Goal: Contribute content: Contribute content

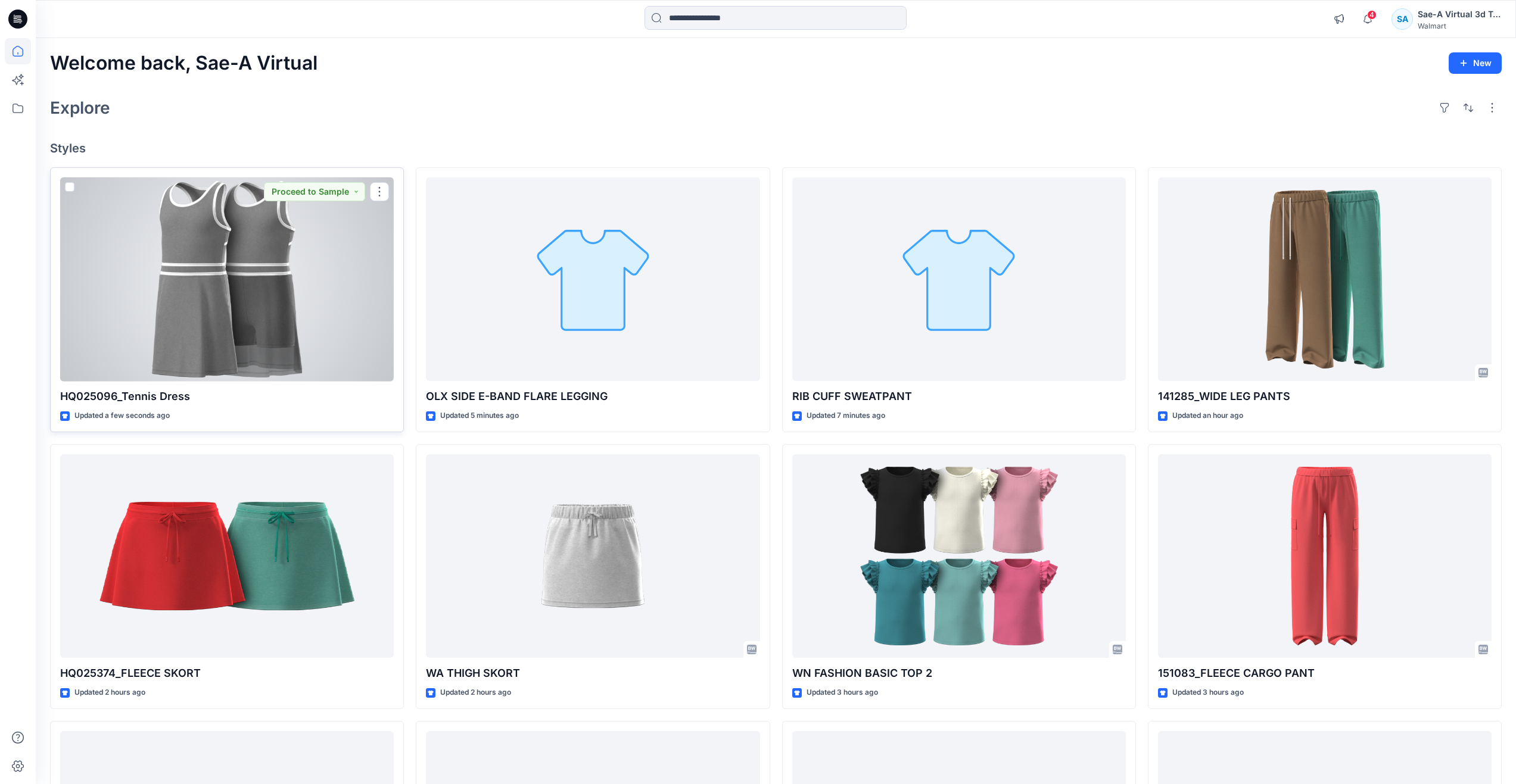
click at [233, 298] on div at bounding box center [226, 280] width 333 height 204
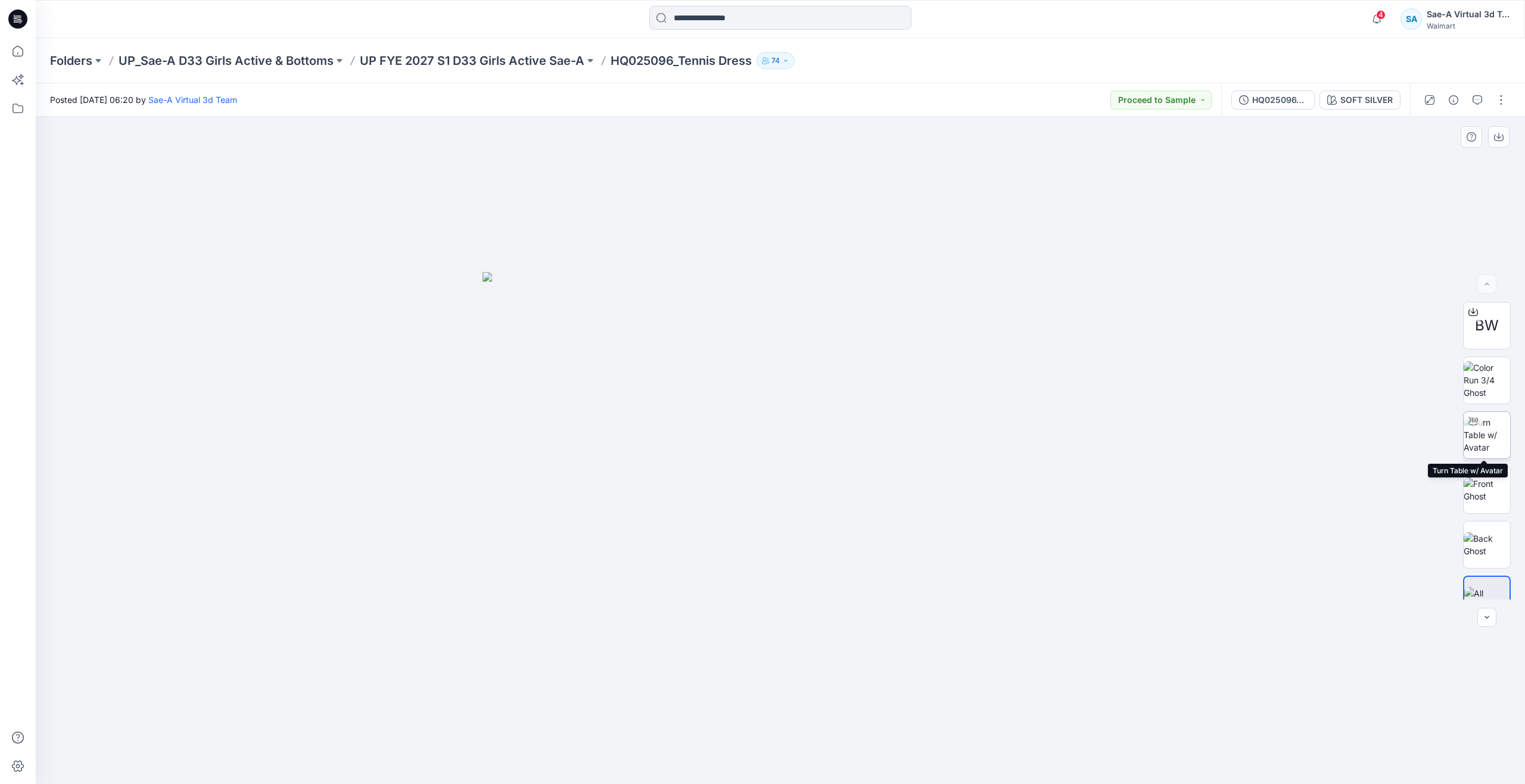
click at [1489, 435] on img at bounding box center [1487, 435] width 46 height 37
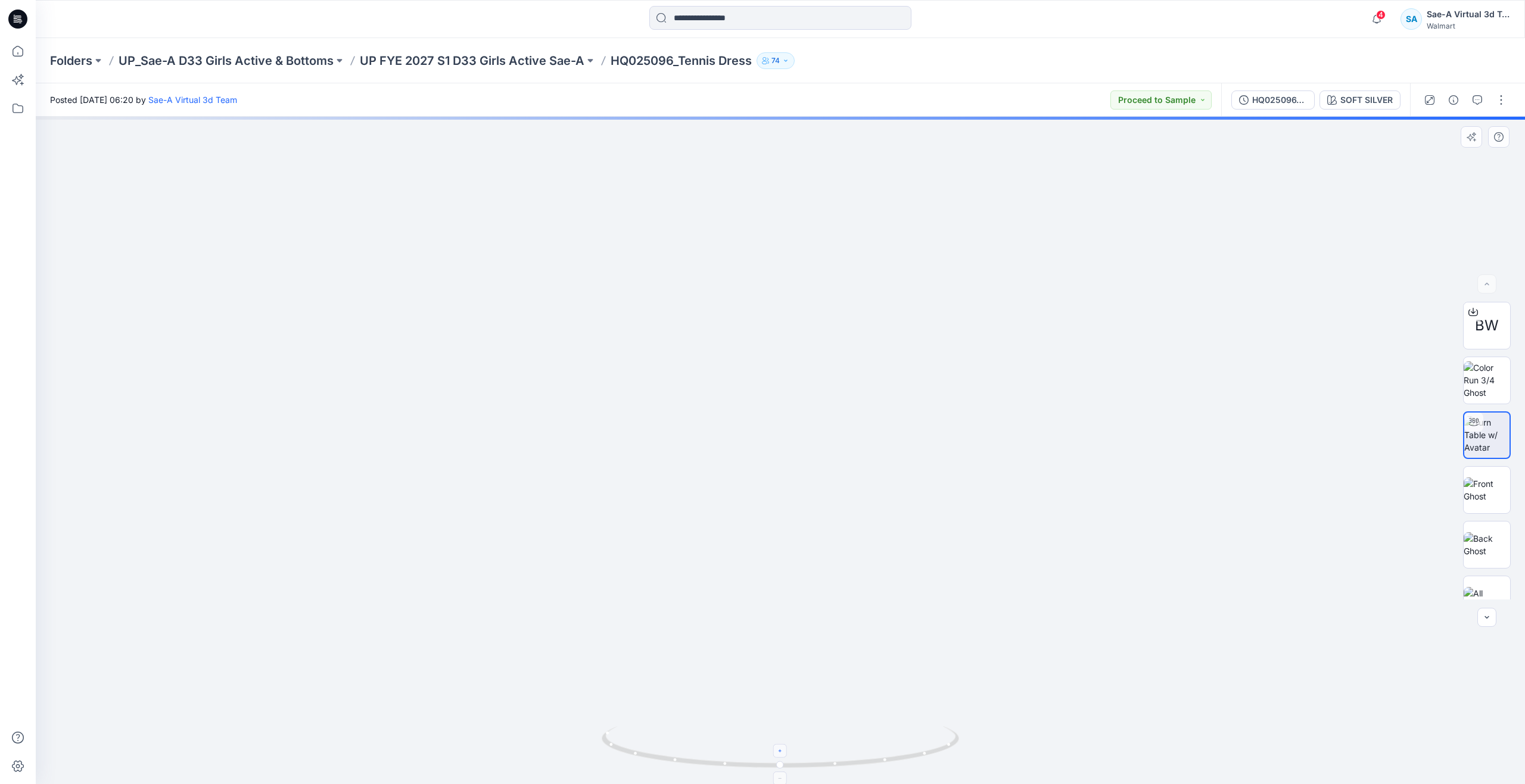
drag, startPoint x: 780, startPoint y: 756, endPoint x: 647, endPoint y: 729, distance: 135.7
click at [647, 729] on icon at bounding box center [782, 748] width 360 height 45
drag, startPoint x: 784, startPoint y: 769, endPoint x: 270, endPoint y: 670, distance: 523.4
click at [270, 670] on div at bounding box center [780, 450] width 1489 height 667
click at [1484, 535] on img at bounding box center [1487, 545] width 46 height 25
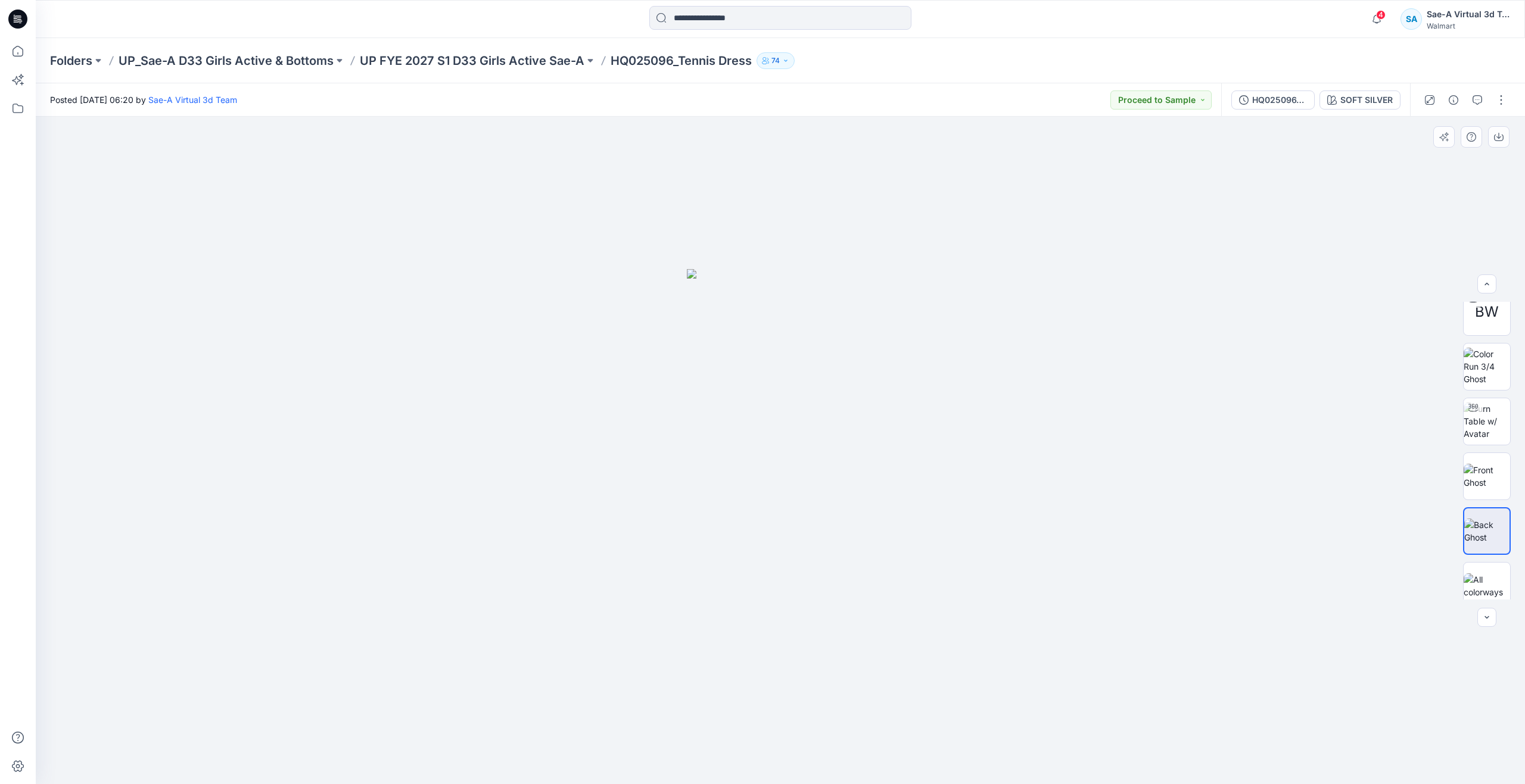
scroll to position [24, 0]
click at [1483, 471] on img at bounding box center [1487, 466] width 46 height 25
click at [1487, 508] on img at bounding box center [1487, 521] width 46 height 25
click at [1346, 91] on button "SOFT SILVER" at bounding box center [1360, 101] width 81 height 19
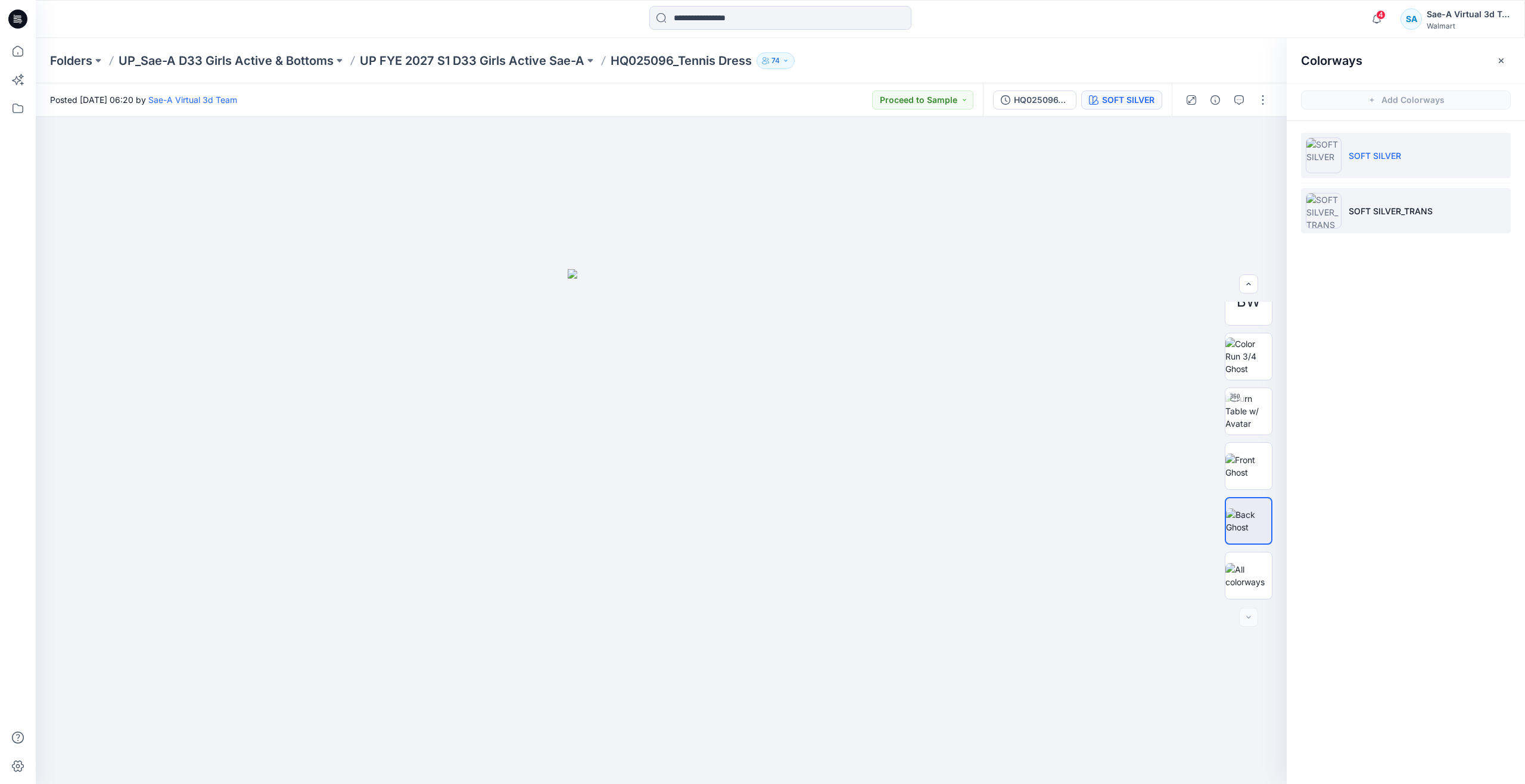
click at [1372, 210] on p "SOFT SILVER_TRANS" at bounding box center [1391, 211] width 84 height 12
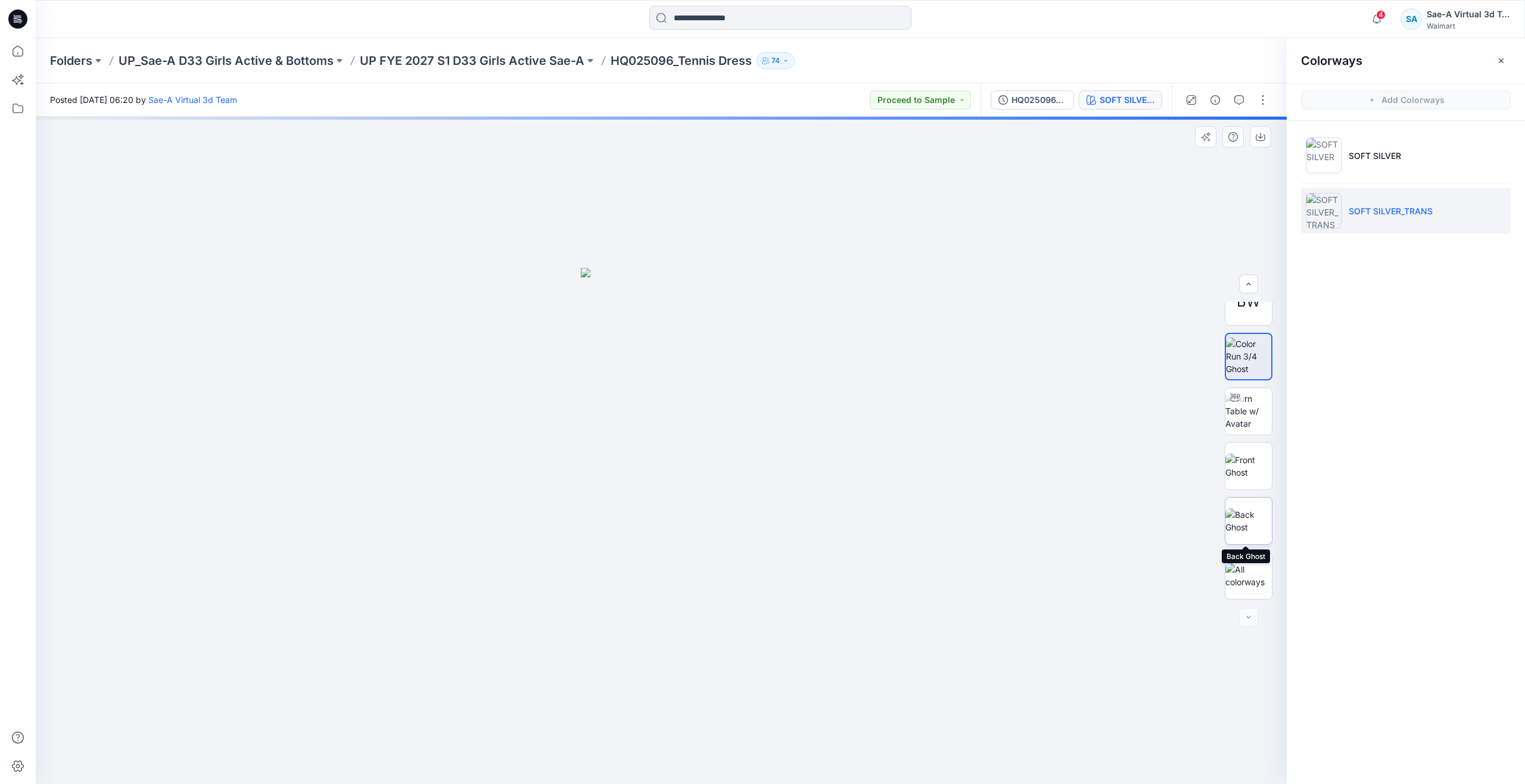
click at [1247, 524] on img at bounding box center [1248, 521] width 46 height 25
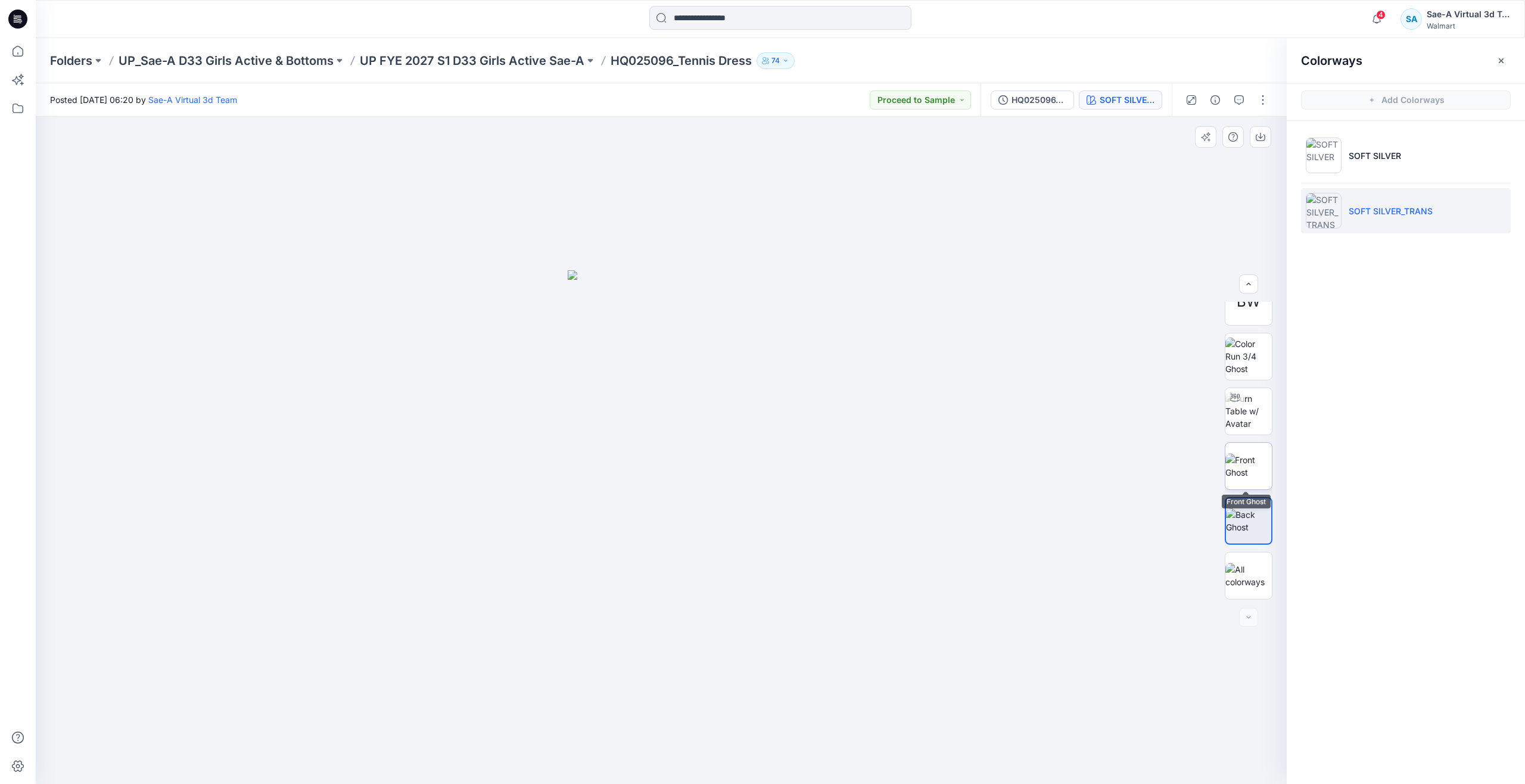
click at [1248, 477] on img at bounding box center [1248, 466] width 46 height 25
click at [1249, 508] on img at bounding box center [1248, 521] width 46 height 25
click at [1239, 400] on div at bounding box center [1235, 398] width 19 height 19
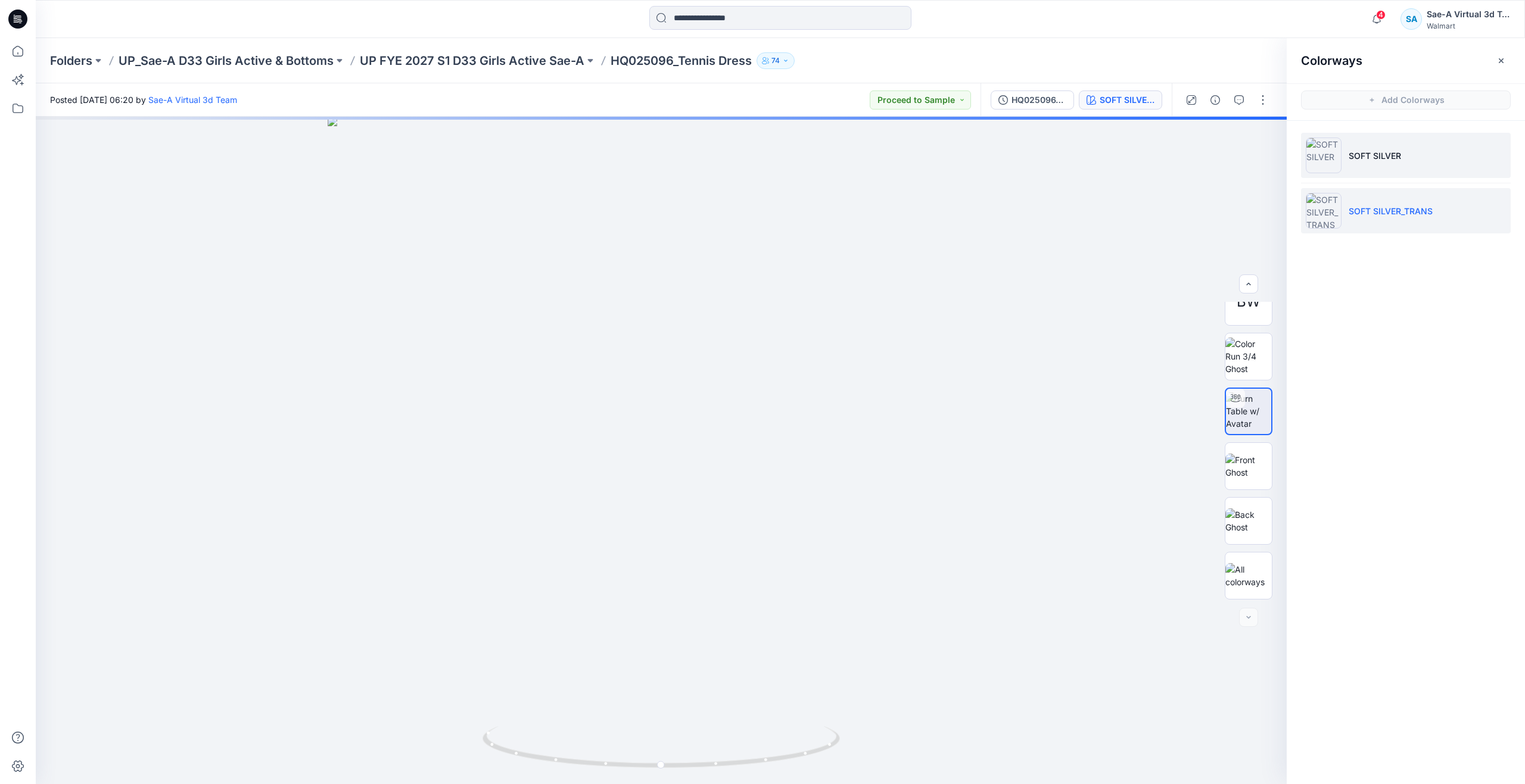
click at [1380, 152] on p "SOFT SILVER" at bounding box center [1375, 155] width 53 height 12
click at [1250, 516] on img at bounding box center [1248, 521] width 46 height 25
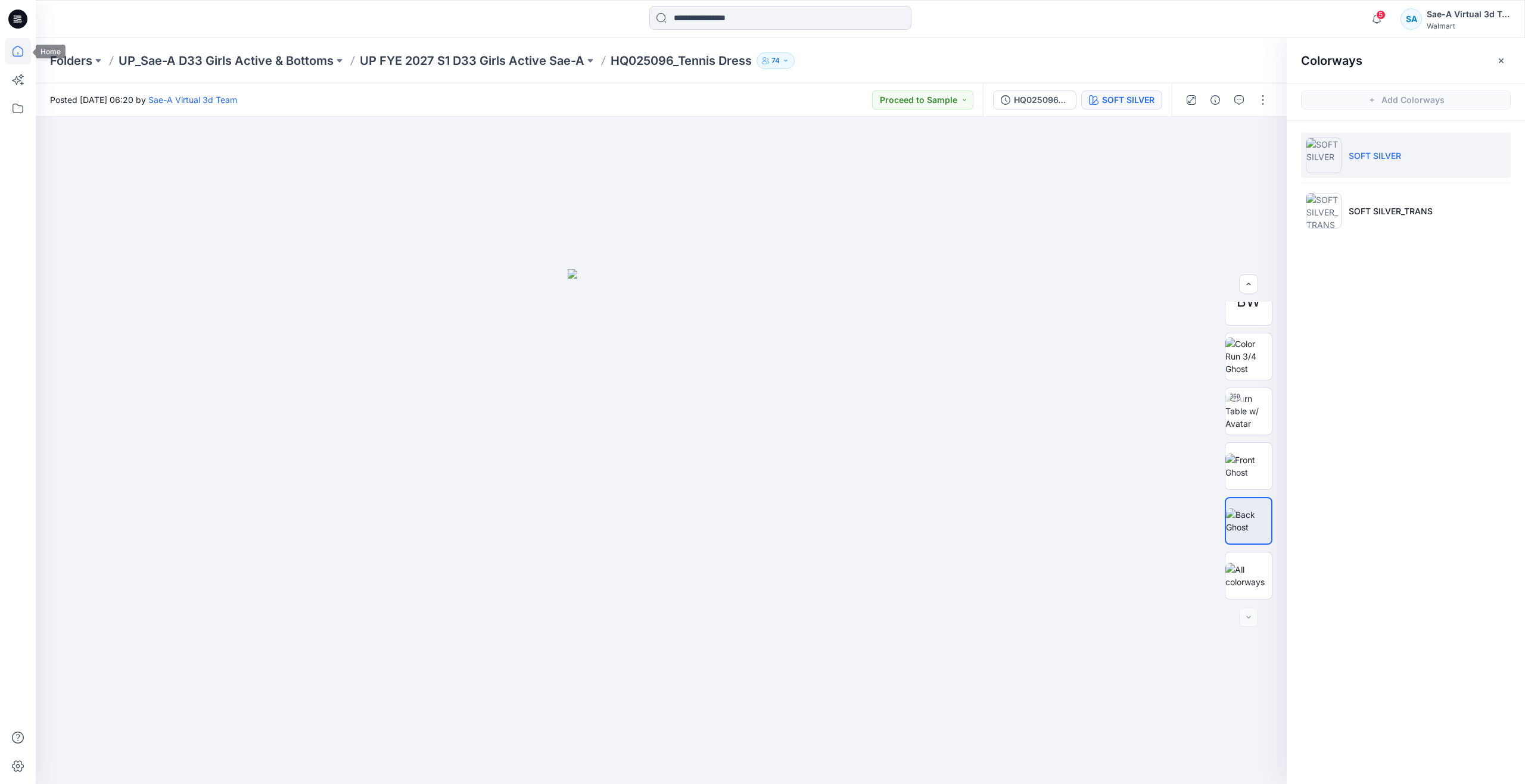
click at [24, 45] on icon at bounding box center [18, 51] width 26 height 26
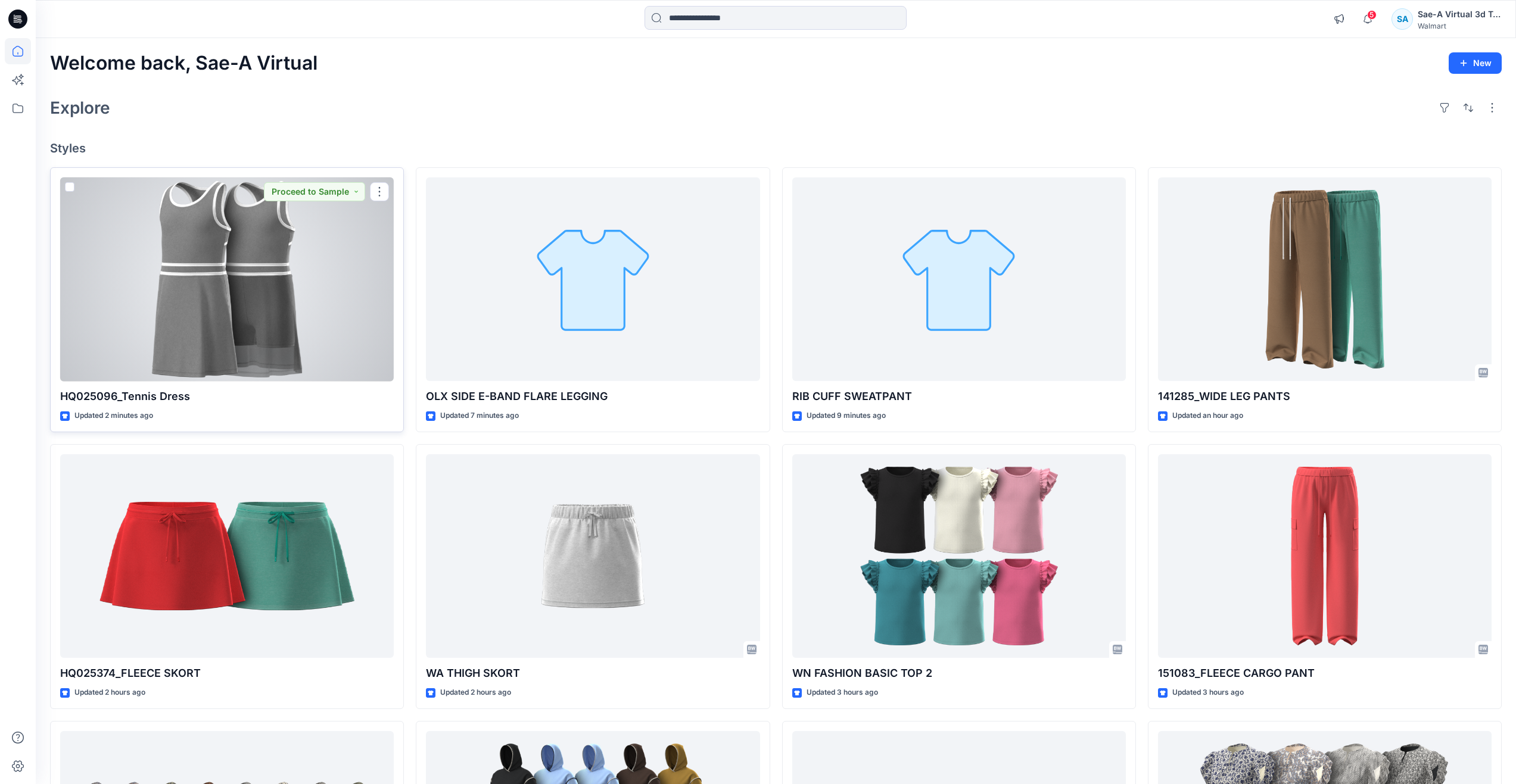
click at [162, 286] on div at bounding box center [226, 280] width 333 height 204
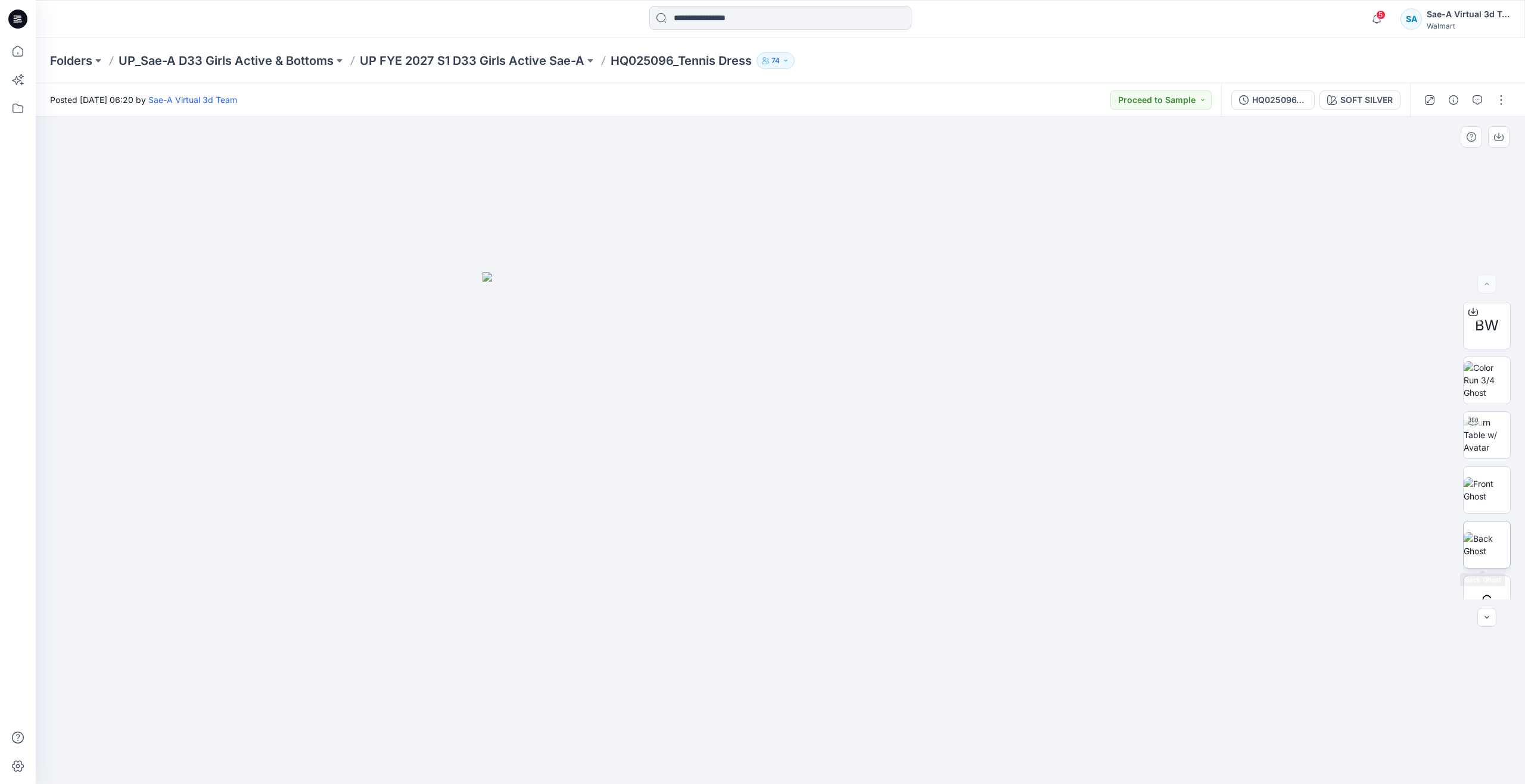
click at [1490, 538] on img at bounding box center [1487, 545] width 46 height 25
click at [1480, 527] on img at bounding box center [1487, 521] width 46 height 25
click at [1505, 93] on button "button" at bounding box center [1501, 101] width 19 height 19
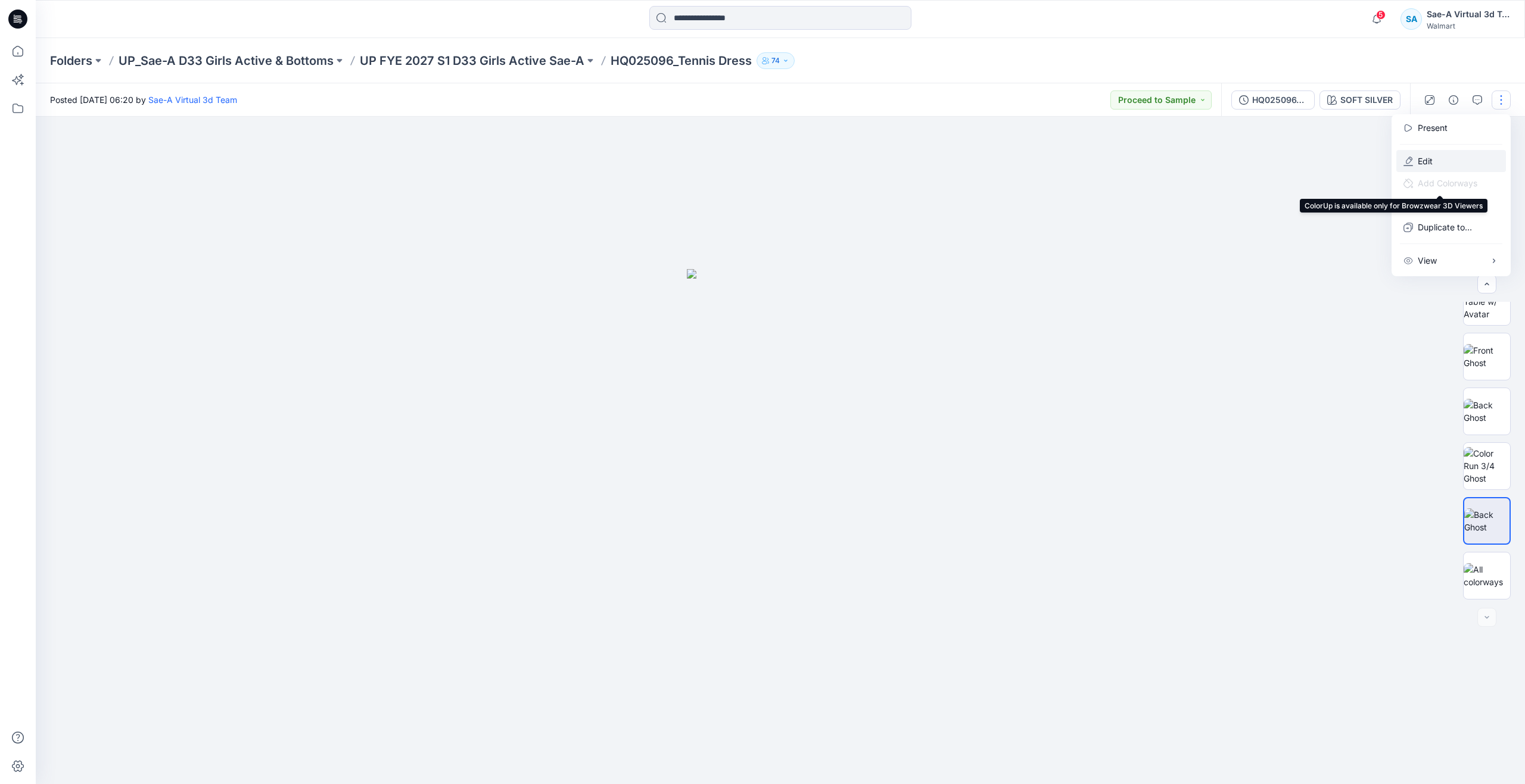
click at [1446, 165] on button "Edit" at bounding box center [1451, 161] width 110 height 22
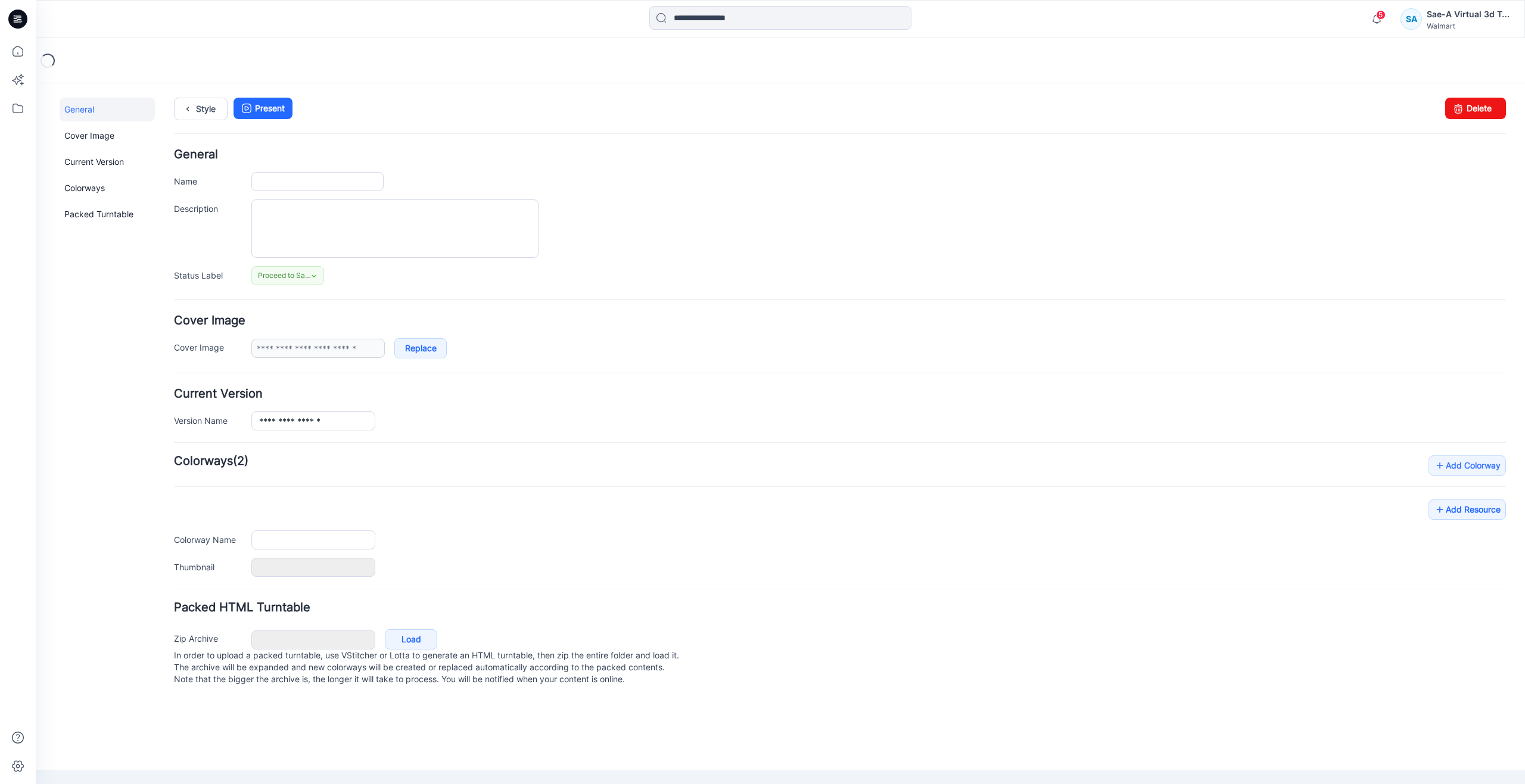
type input "**********"
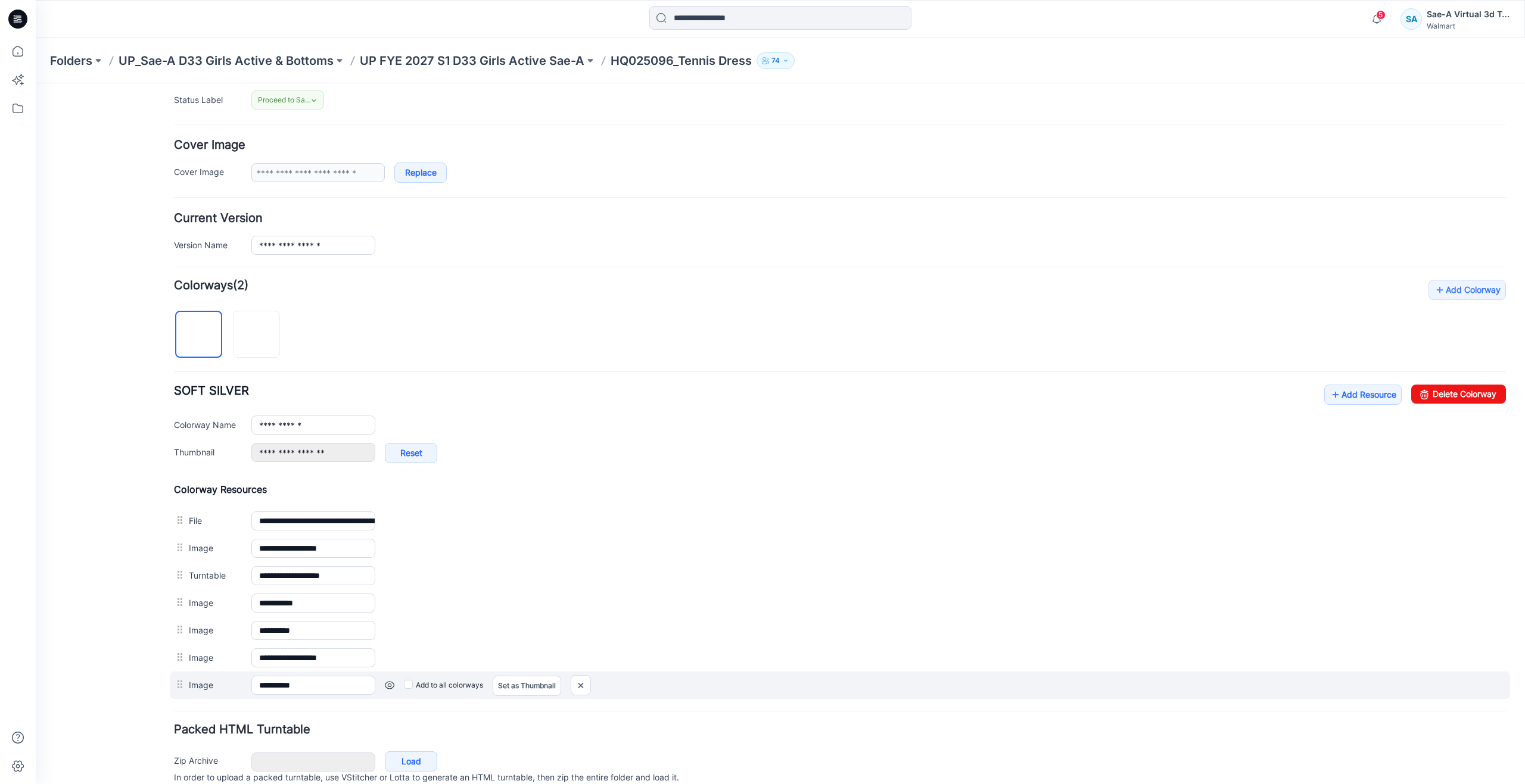
scroll to position [178, 0]
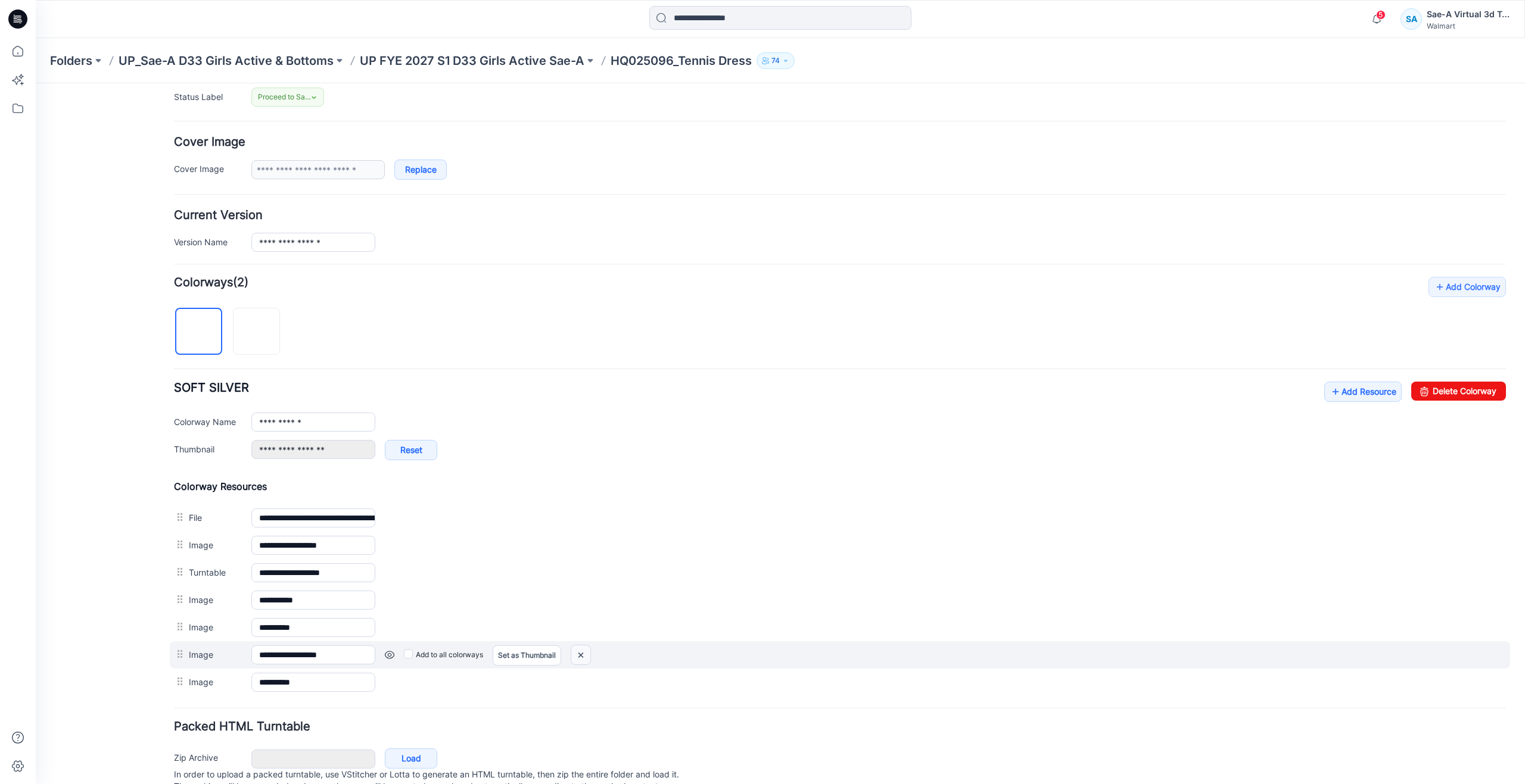
click at [584, 654] on img at bounding box center [581, 655] width 19 height 19
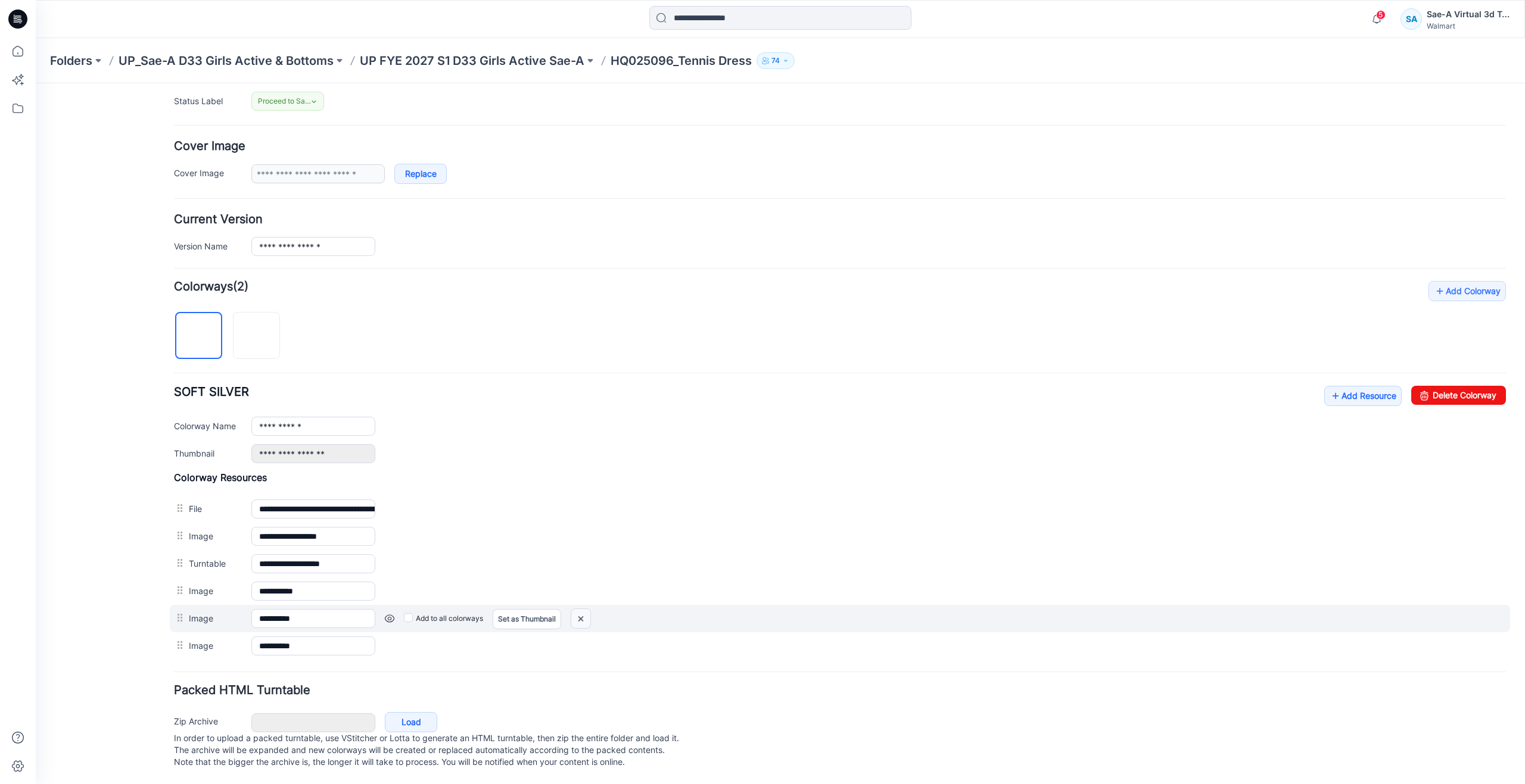
click at [584, 615] on img at bounding box center [581, 619] width 19 height 19
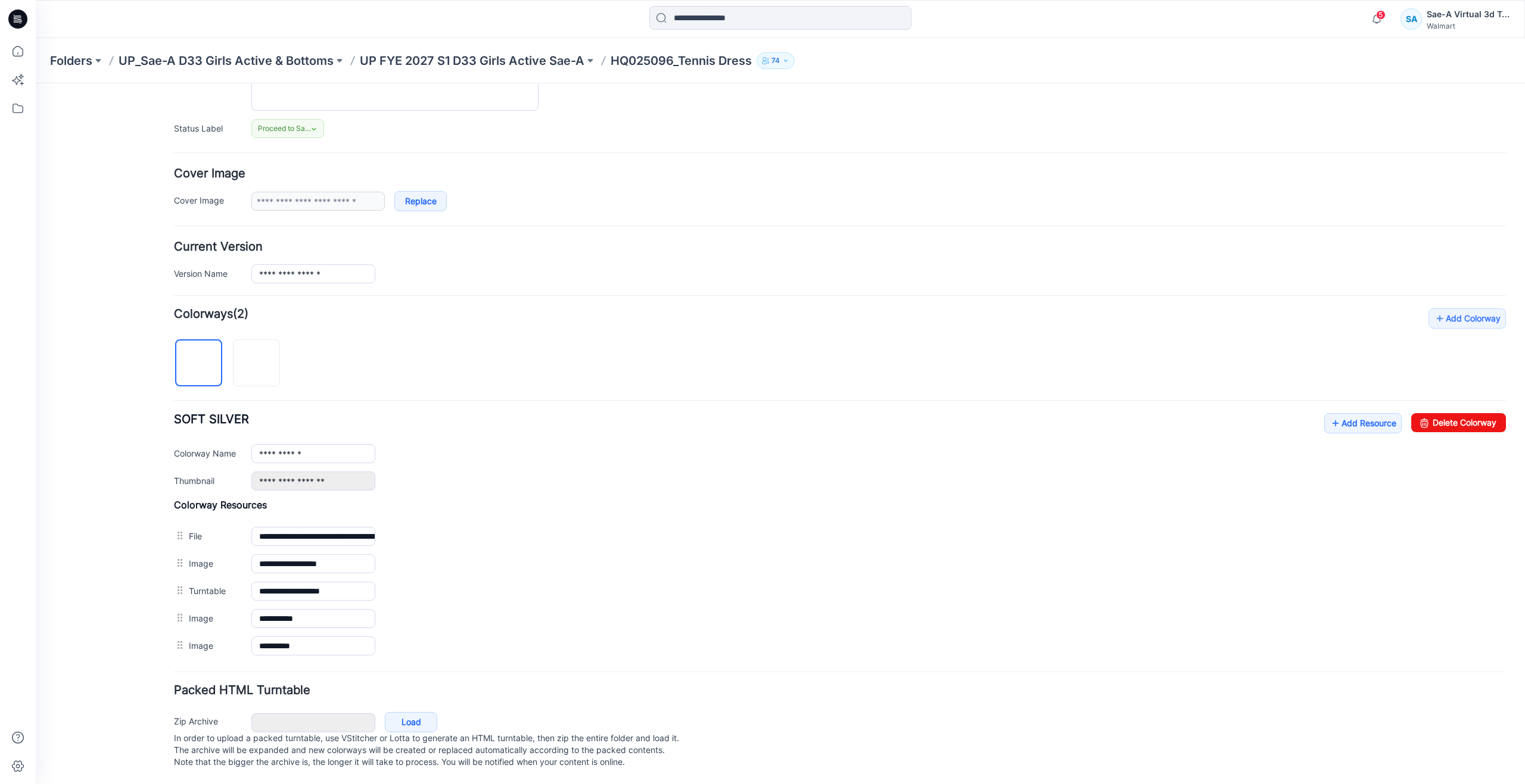
scroll to position [159, 0]
click at [27, 57] on icon at bounding box center [18, 51] width 26 height 26
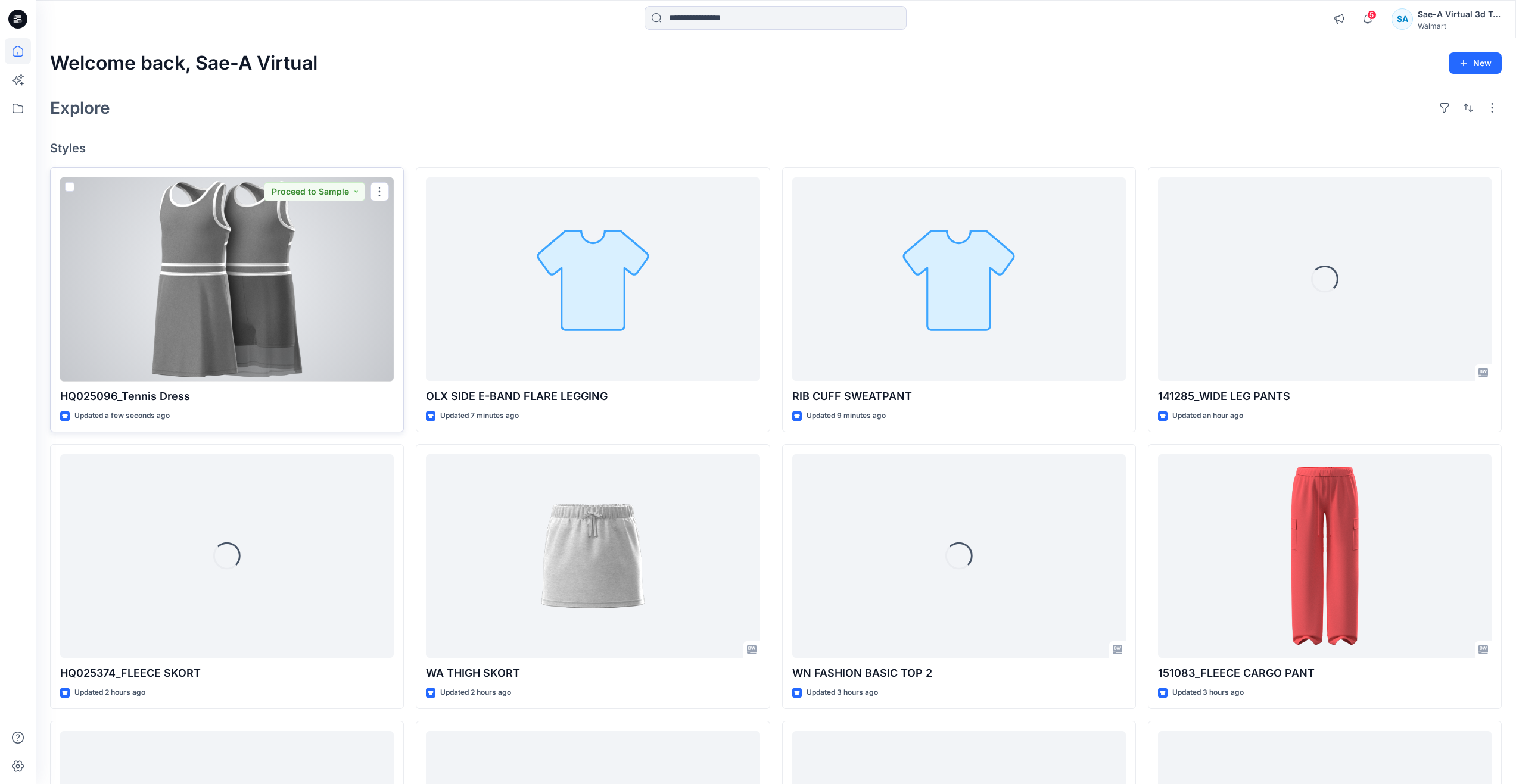
click at [326, 315] on div at bounding box center [226, 280] width 333 height 204
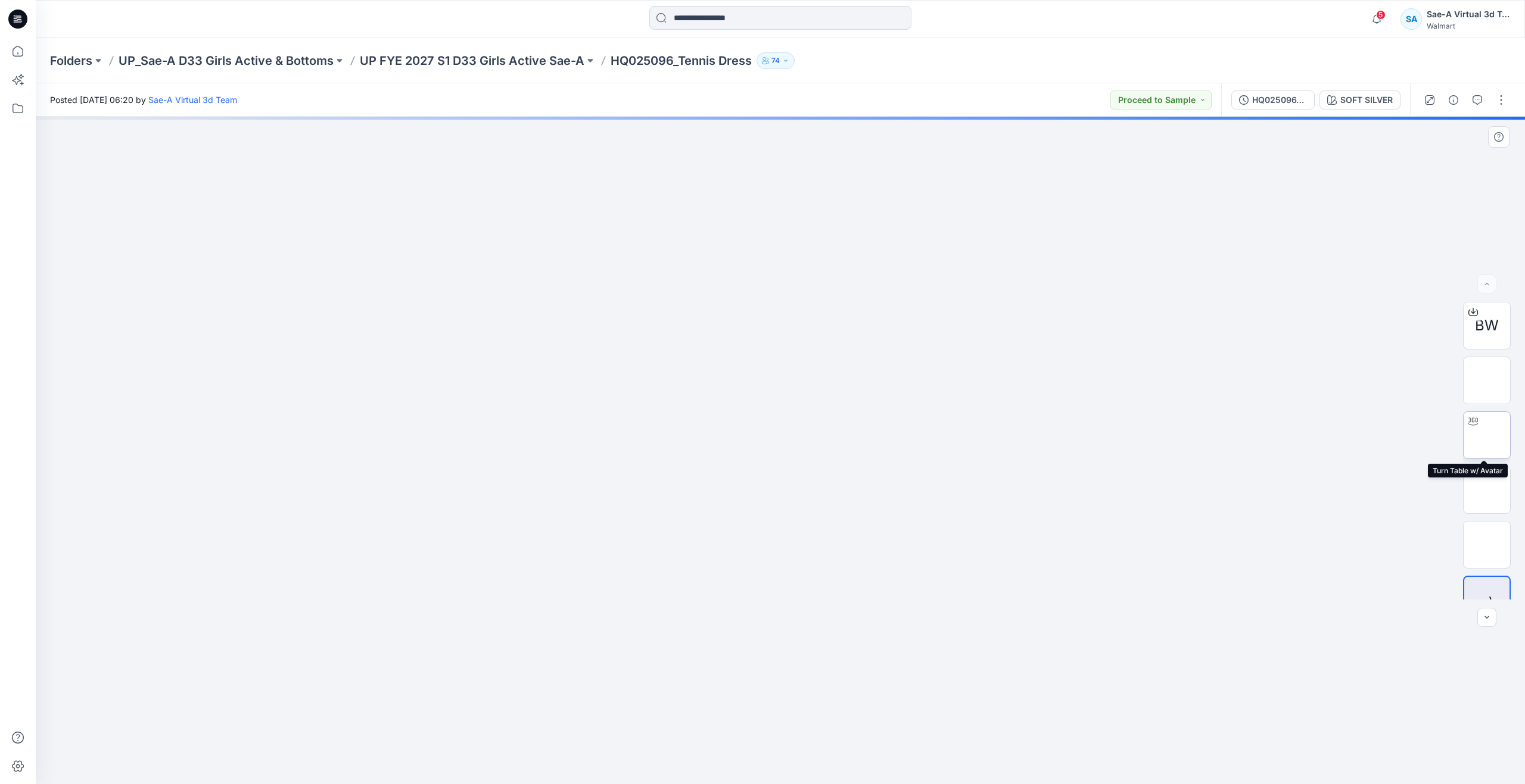
click at [1487, 435] on img at bounding box center [1487, 435] width 0 height 0
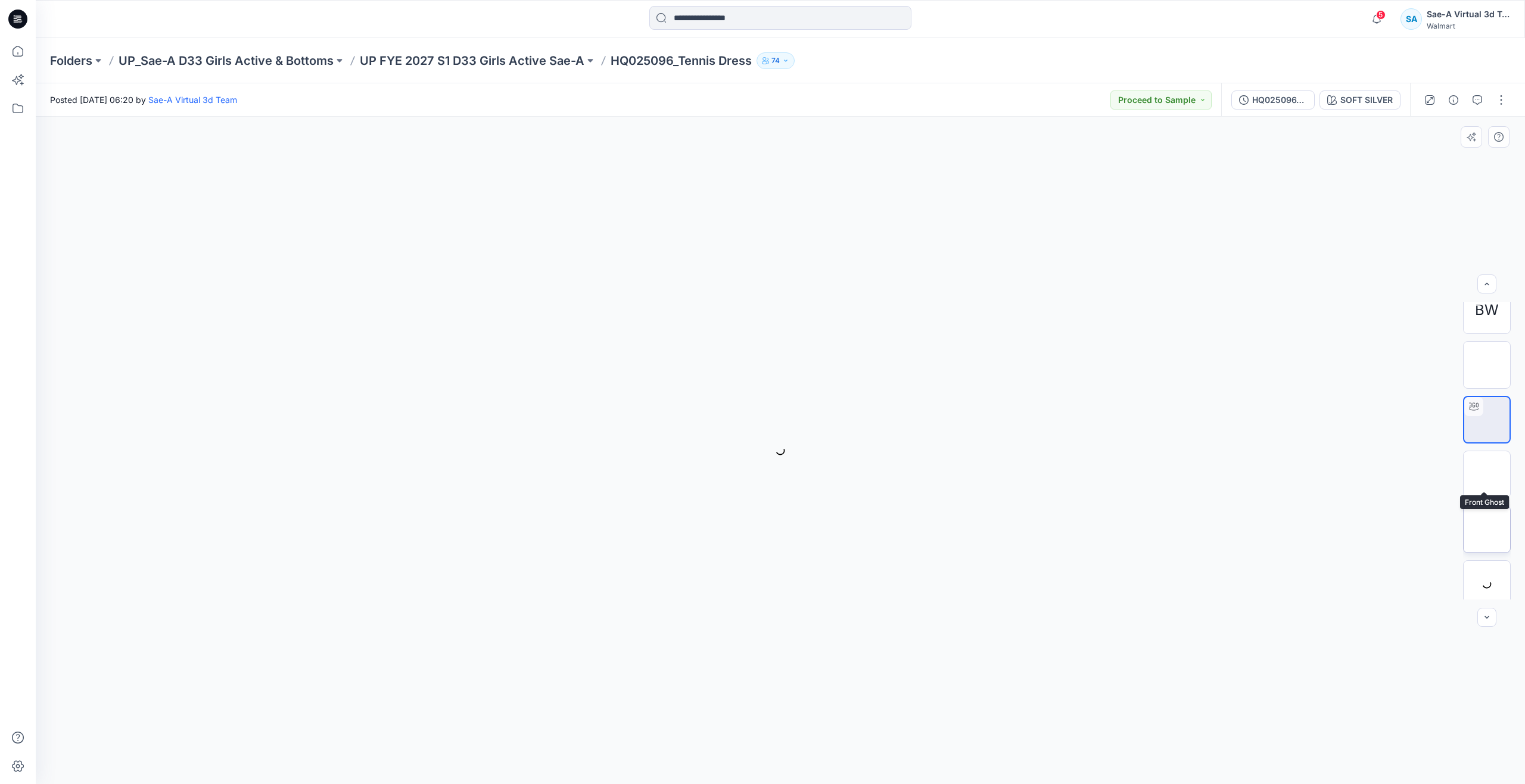
scroll to position [24, 0]
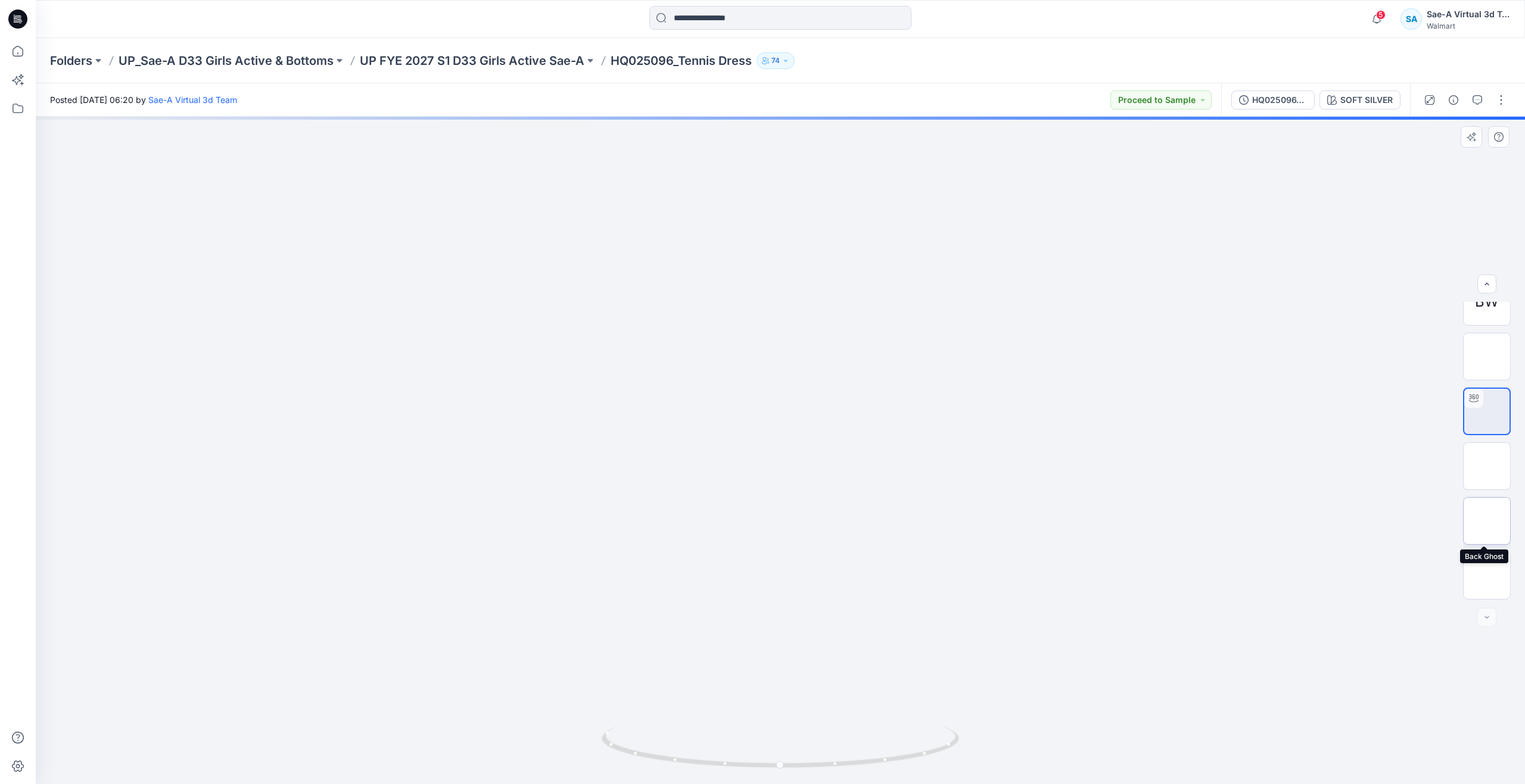
click at [1487, 521] on img at bounding box center [1487, 521] width 0 height 0
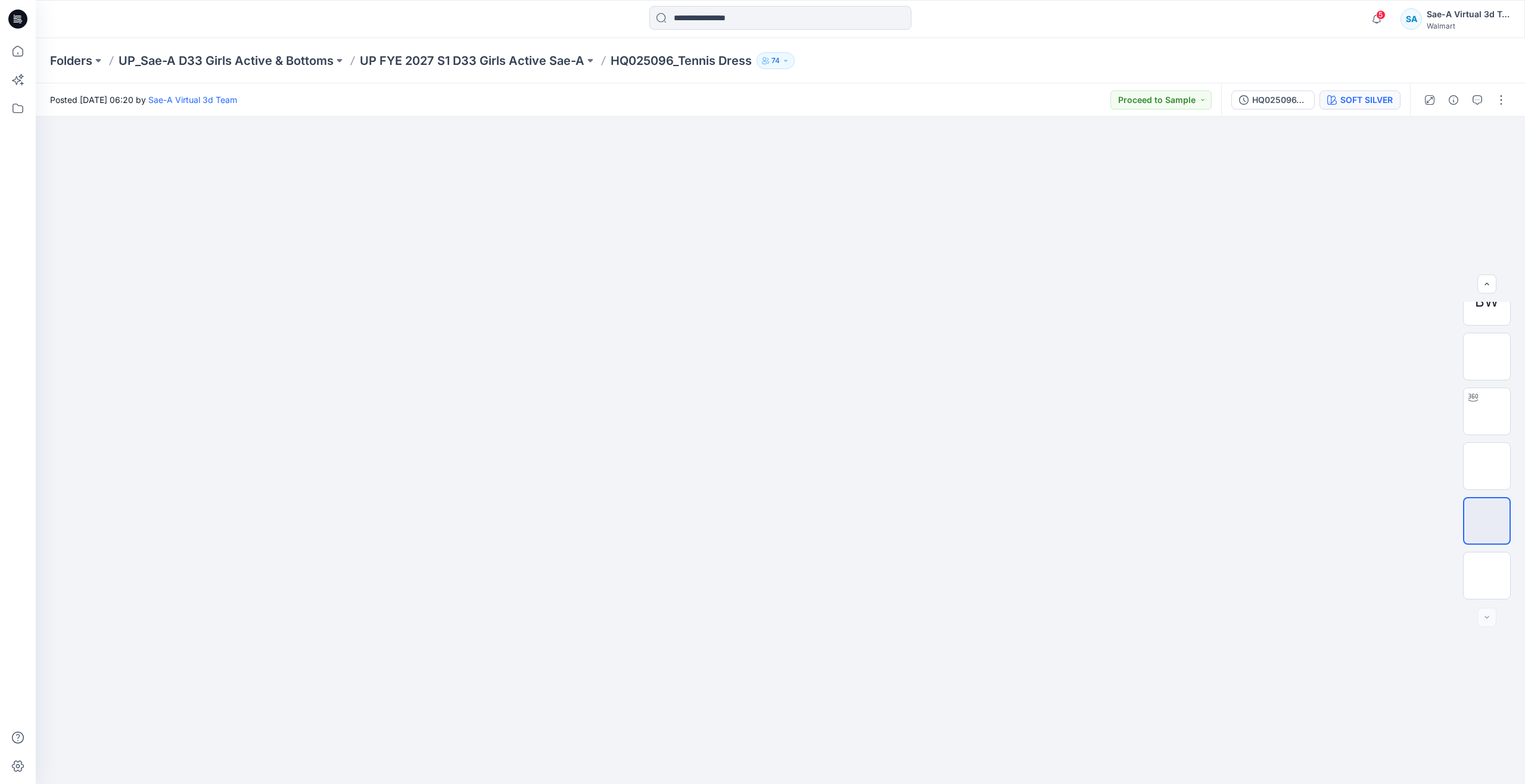
click at [1363, 92] on button "SOFT SILVER" at bounding box center [1360, 101] width 81 height 19
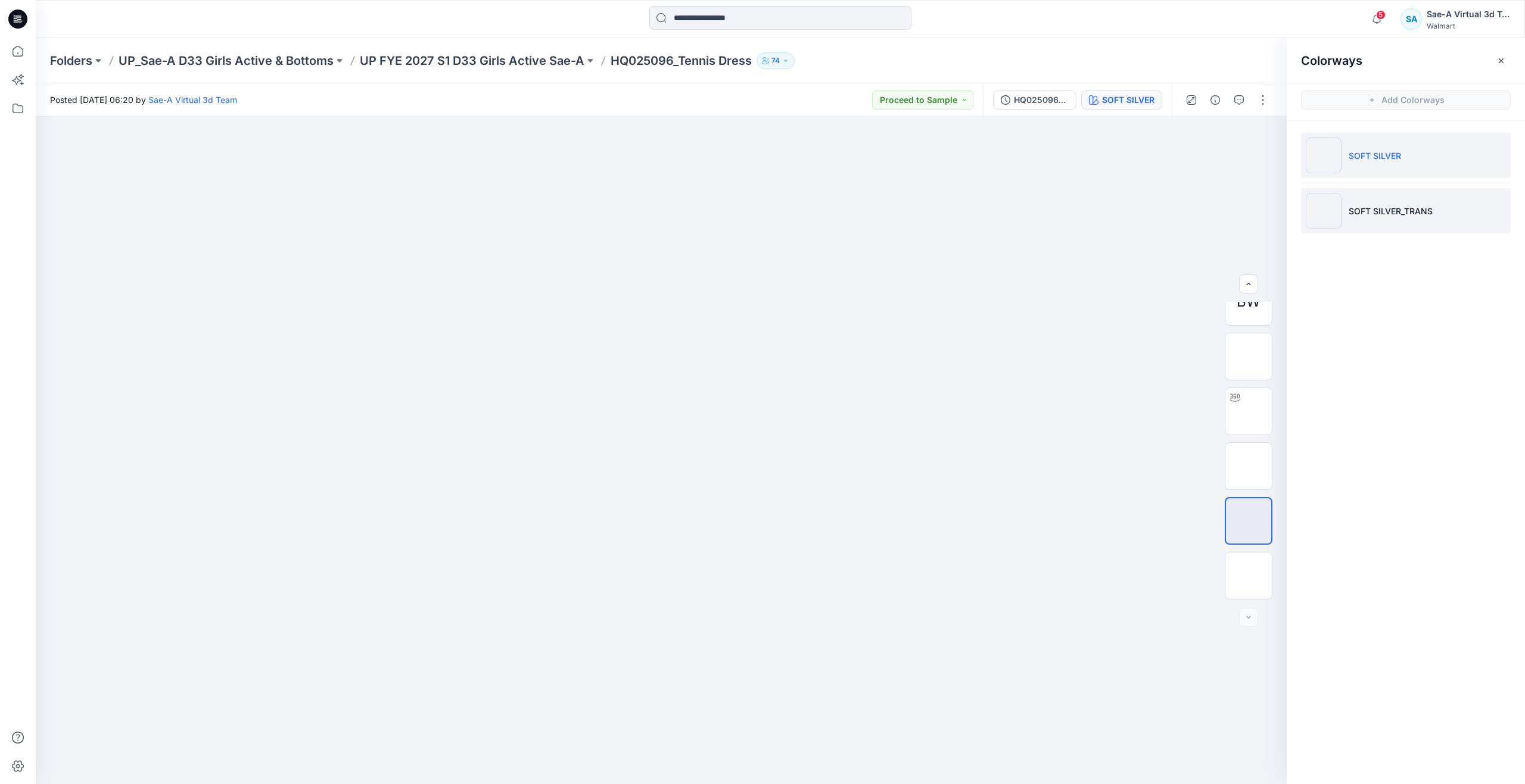
click at [1372, 195] on li "SOFT SILVER_TRANS" at bounding box center [1406, 211] width 210 height 45
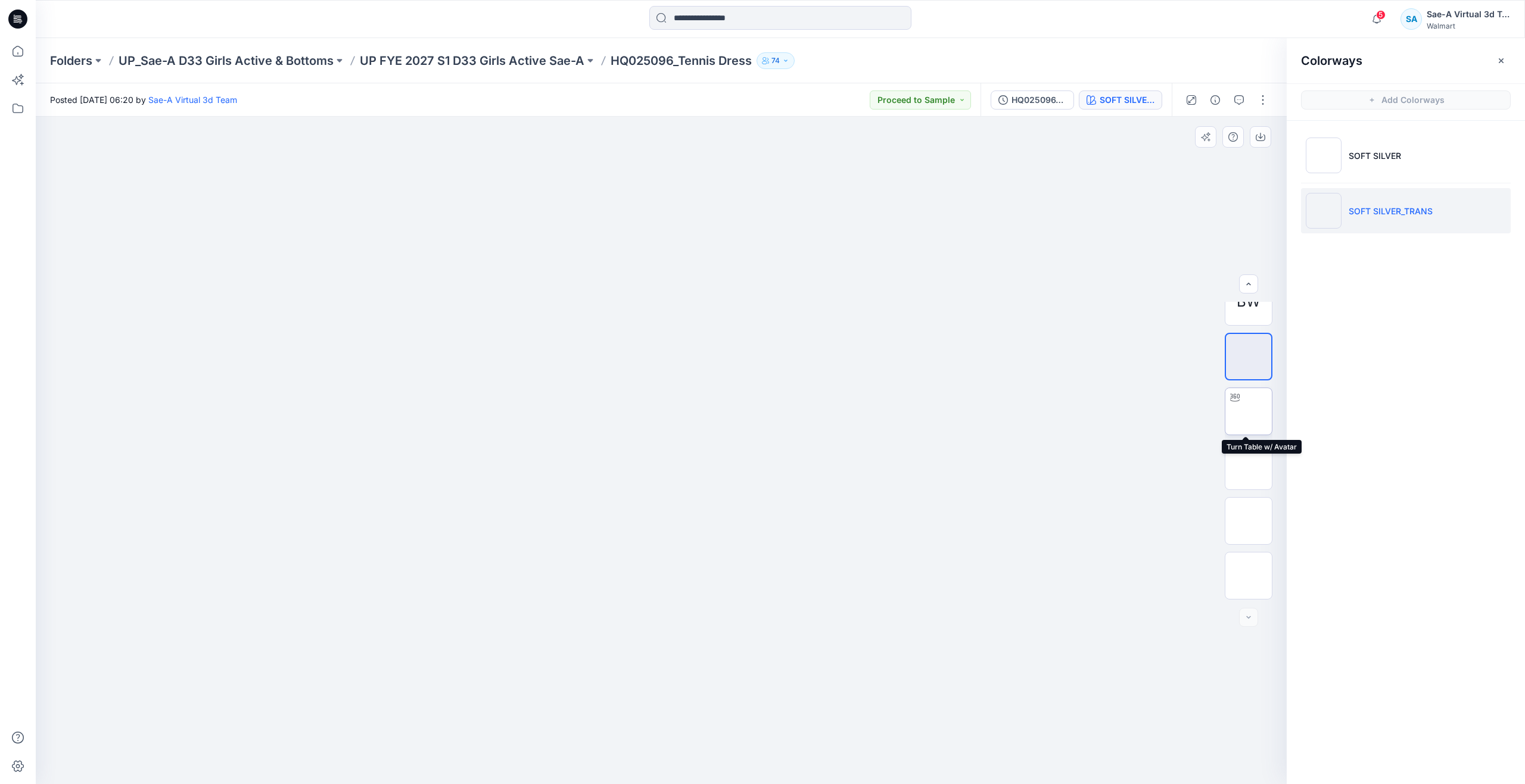
click at [1249, 412] on img at bounding box center [1249, 412] width 0 height 0
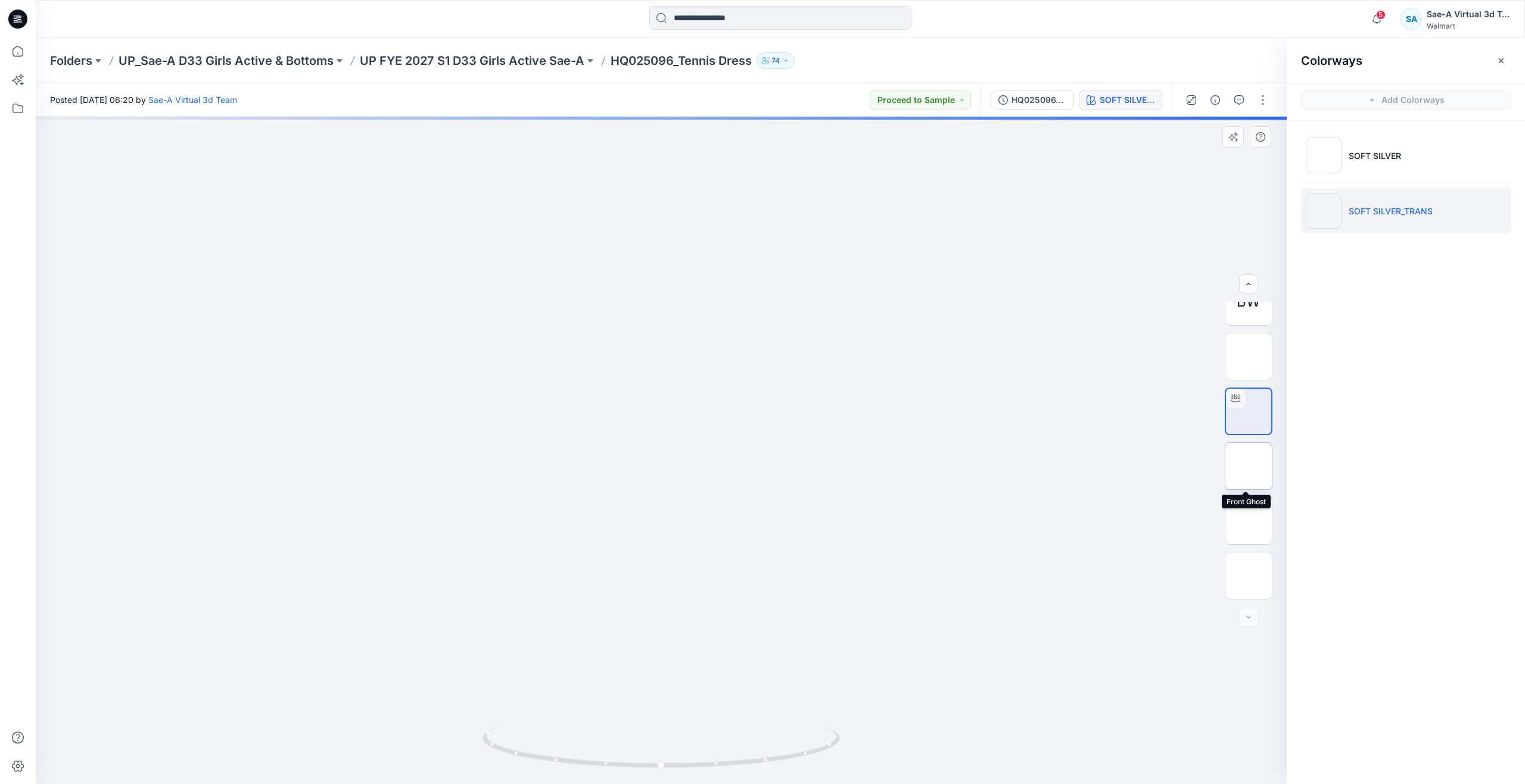
click at [1249, 466] on img at bounding box center [1249, 466] width 0 height 0
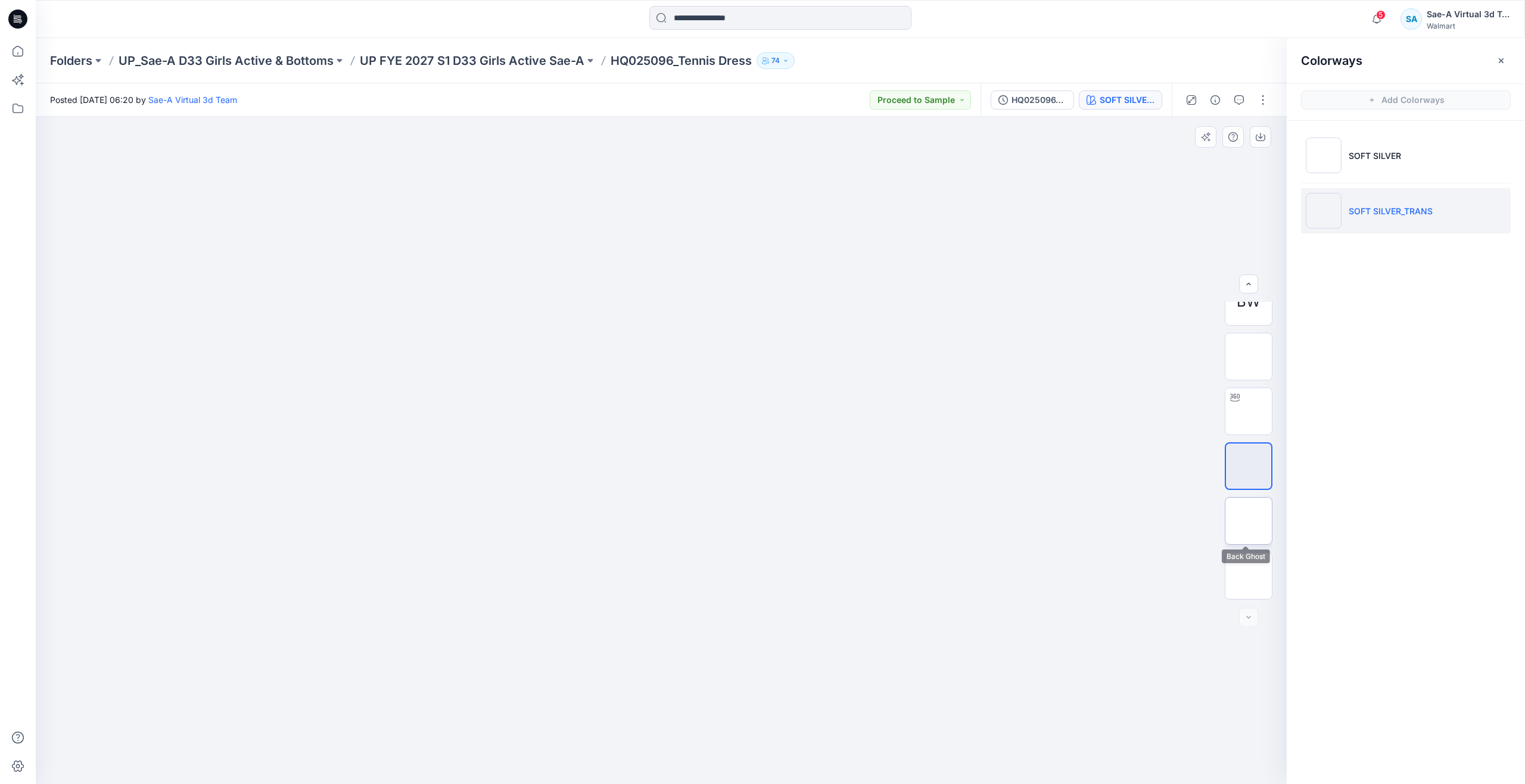
click at [1249, 521] on img at bounding box center [1249, 521] width 0 height 0
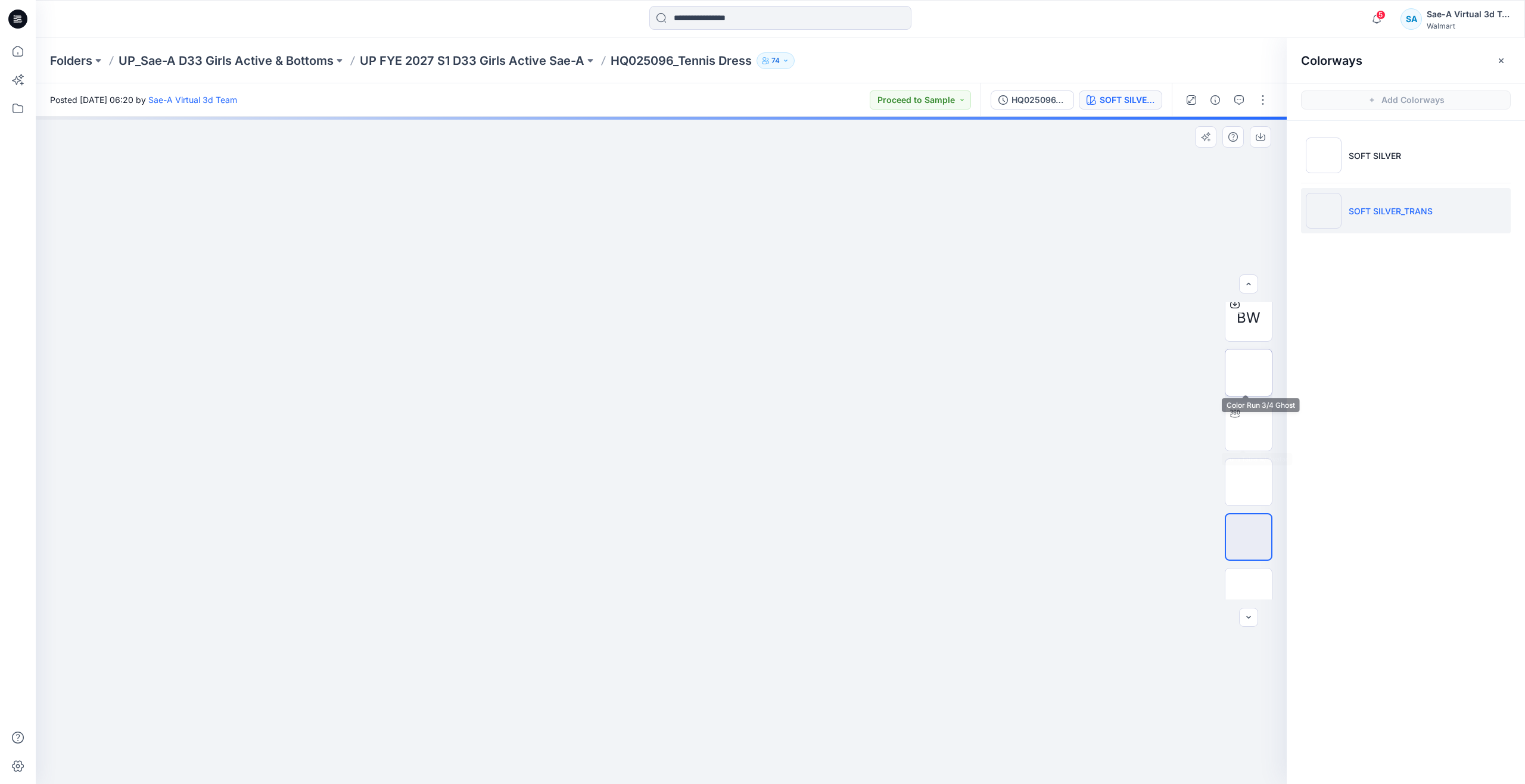
scroll to position [0, 0]
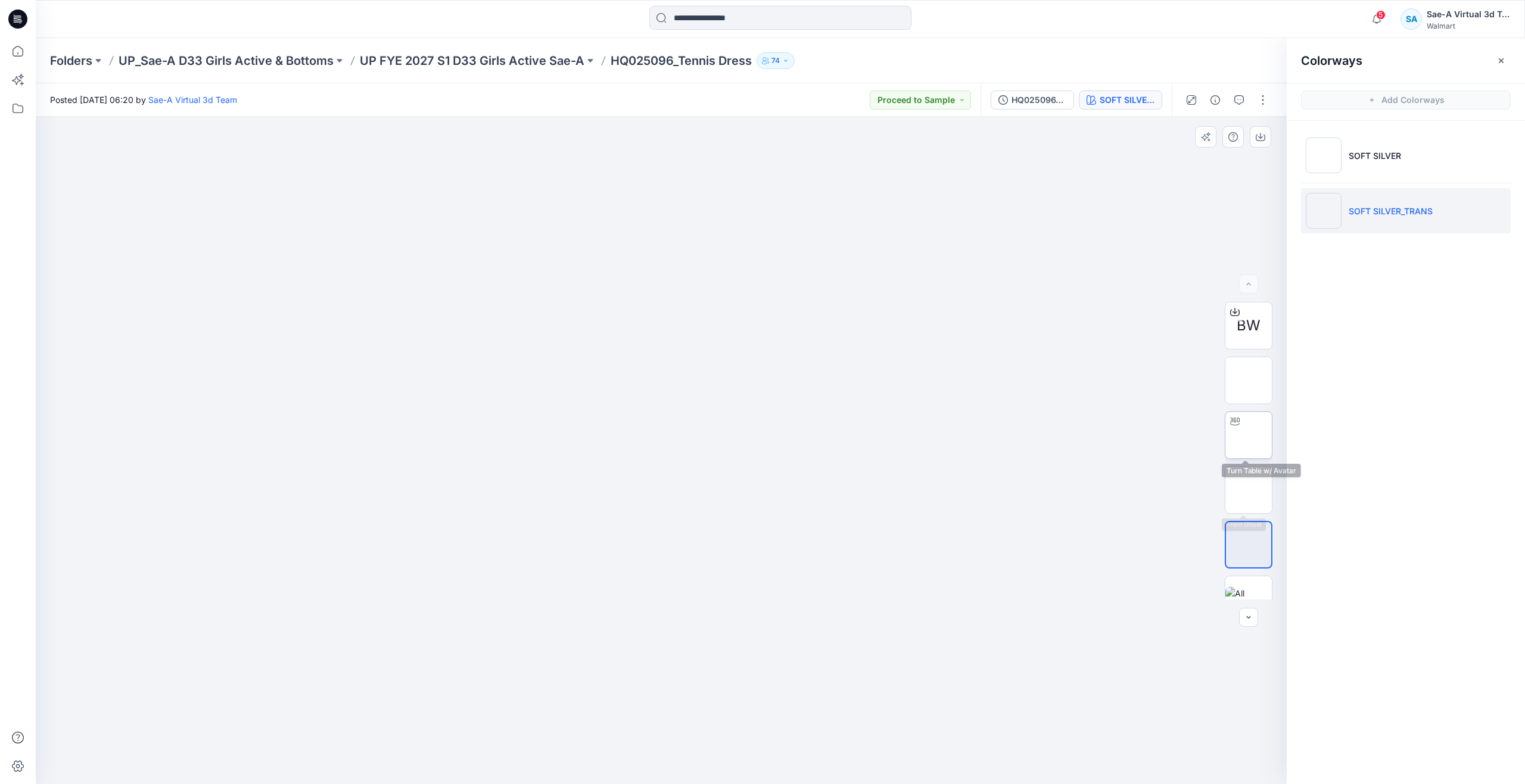
click at [1249, 435] on img at bounding box center [1249, 435] width 0 height 0
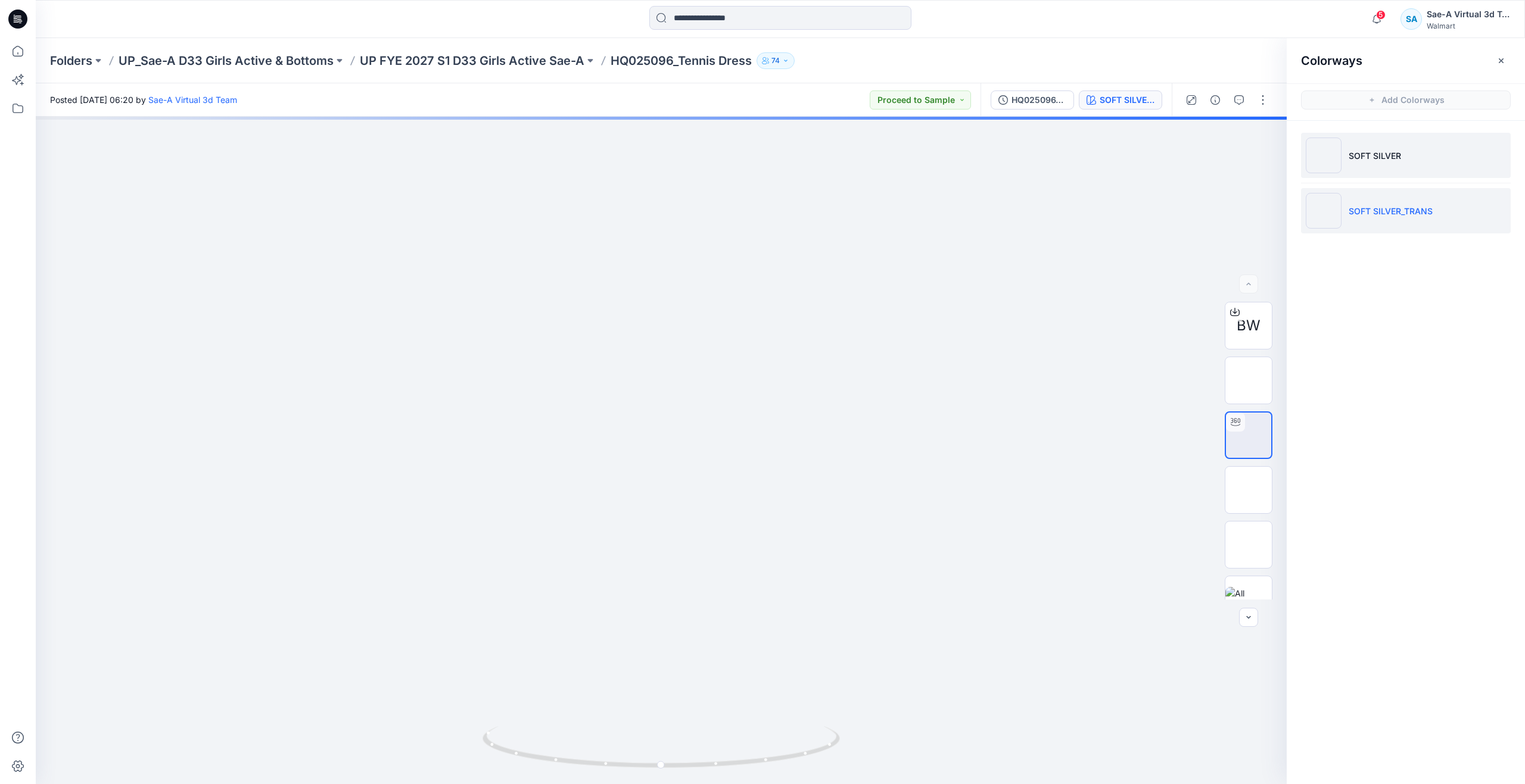
click at [1385, 154] on p "SOFT SILVER" at bounding box center [1375, 155] width 53 height 12
click at [1249, 435] on img at bounding box center [1249, 435] width 0 height 0
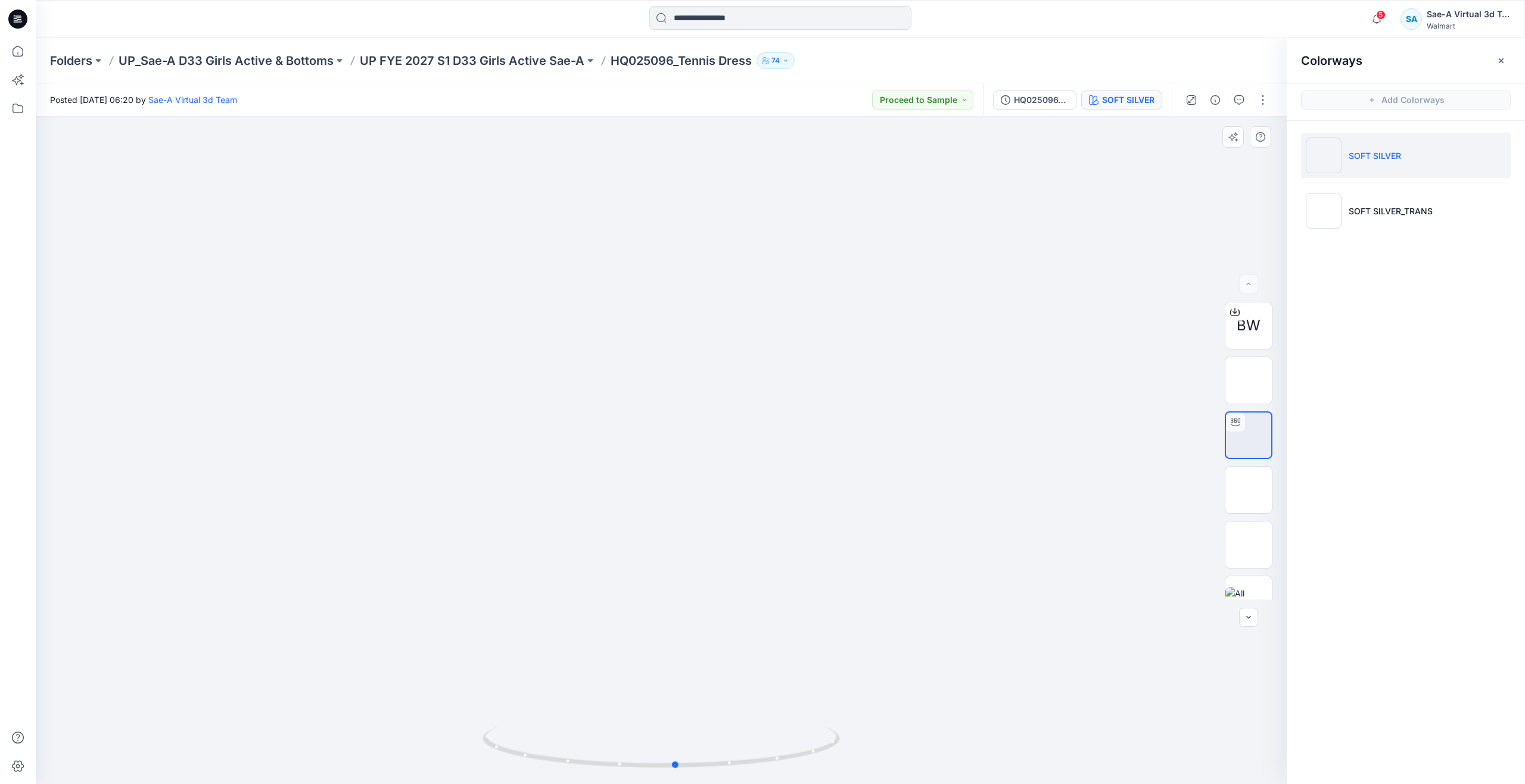
drag, startPoint x: 646, startPoint y: 763, endPoint x: 683, endPoint y: 696, distance: 76.5
click at [683, 696] on div at bounding box center [661, 450] width 1251 height 667
click at [954, 389] on div at bounding box center [661, 450] width 1251 height 667
click at [1249, 380] on img at bounding box center [1249, 380] width 0 height 0
click at [1242, 101] on icon "button" at bounding box center [1239, 101] width 10 height 10
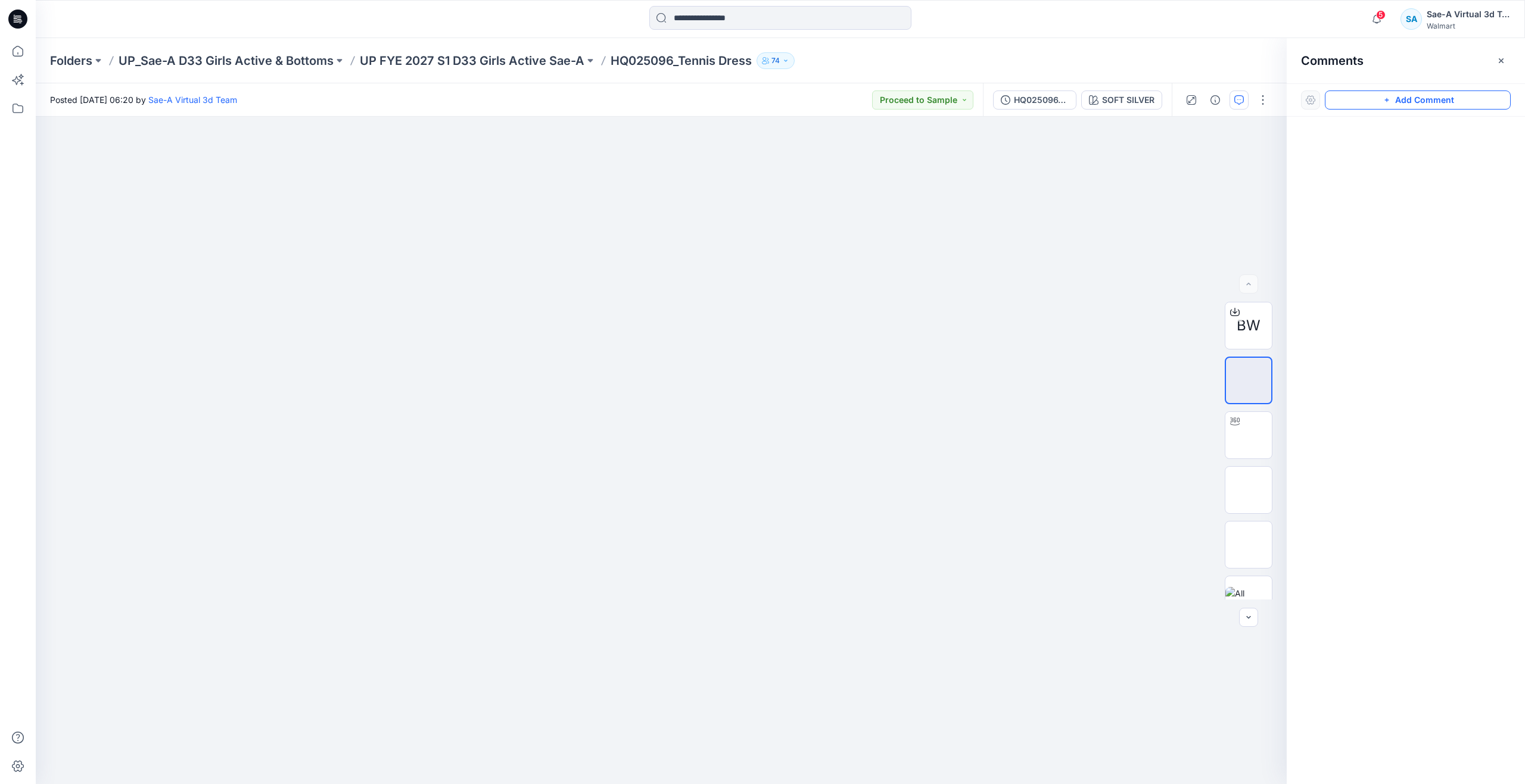
click at [1388, 96] on icon "button" at bounding box center [1387, 101] width 10 height 10
click at [896, 216] on div "1" at bounding box center [661, 450] width 1251 height 667
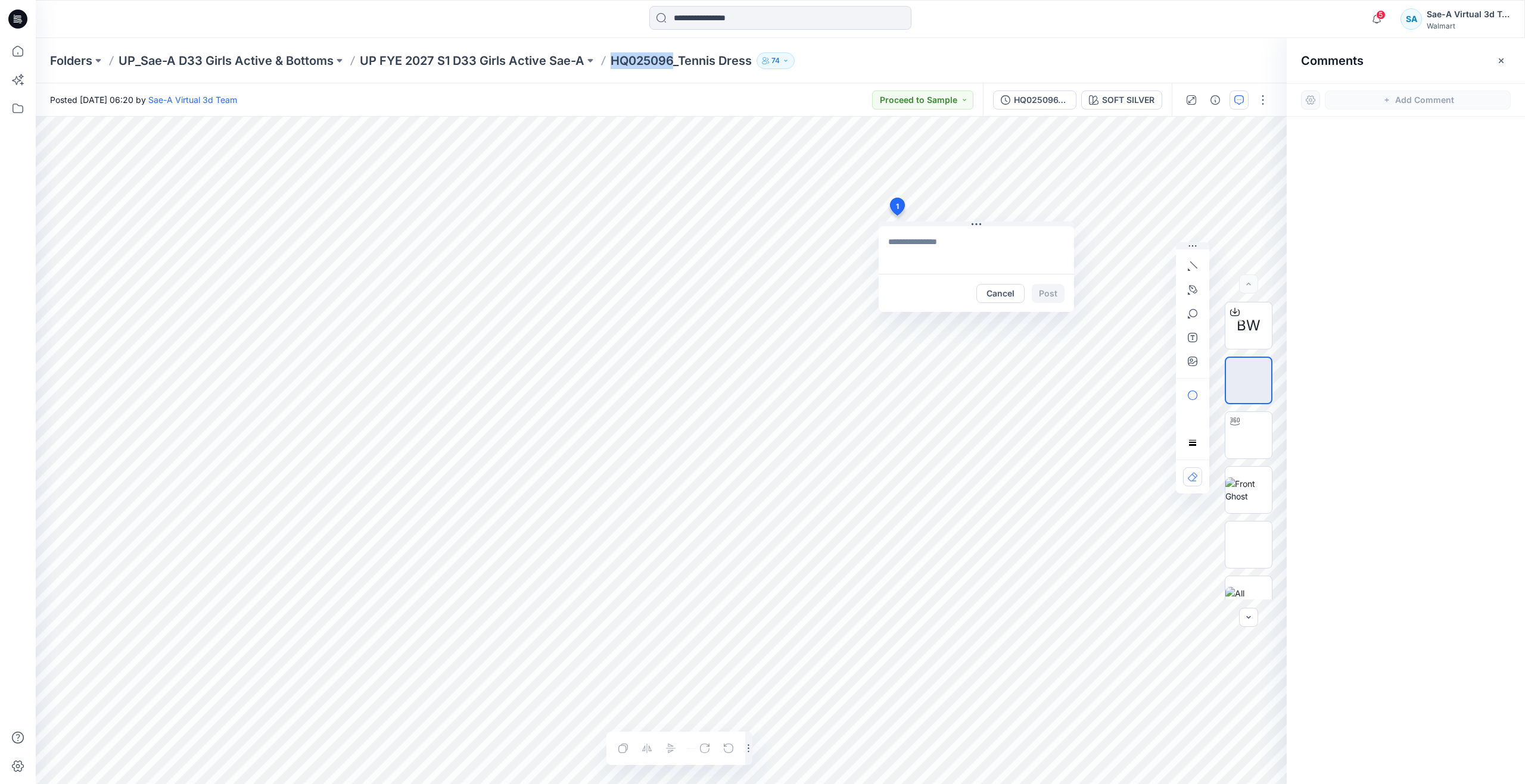
drag, startPoint x: 610, startPoint y: 64, endPoint x: 673, endPoint y: 75, distance: 64.0
click at [673, 75] on div "Folders UP_Sae-A D33 Girls Active & Bottoms UP FYE 2027 S1 D33 Girls Active Sae…" at bounding box center [780, 61] width 1489 height 45
copy p "HQ025096"
click at [965, 252] on textarea at bounding box center [976, 250] width 195 height 48
paste textarea "********"
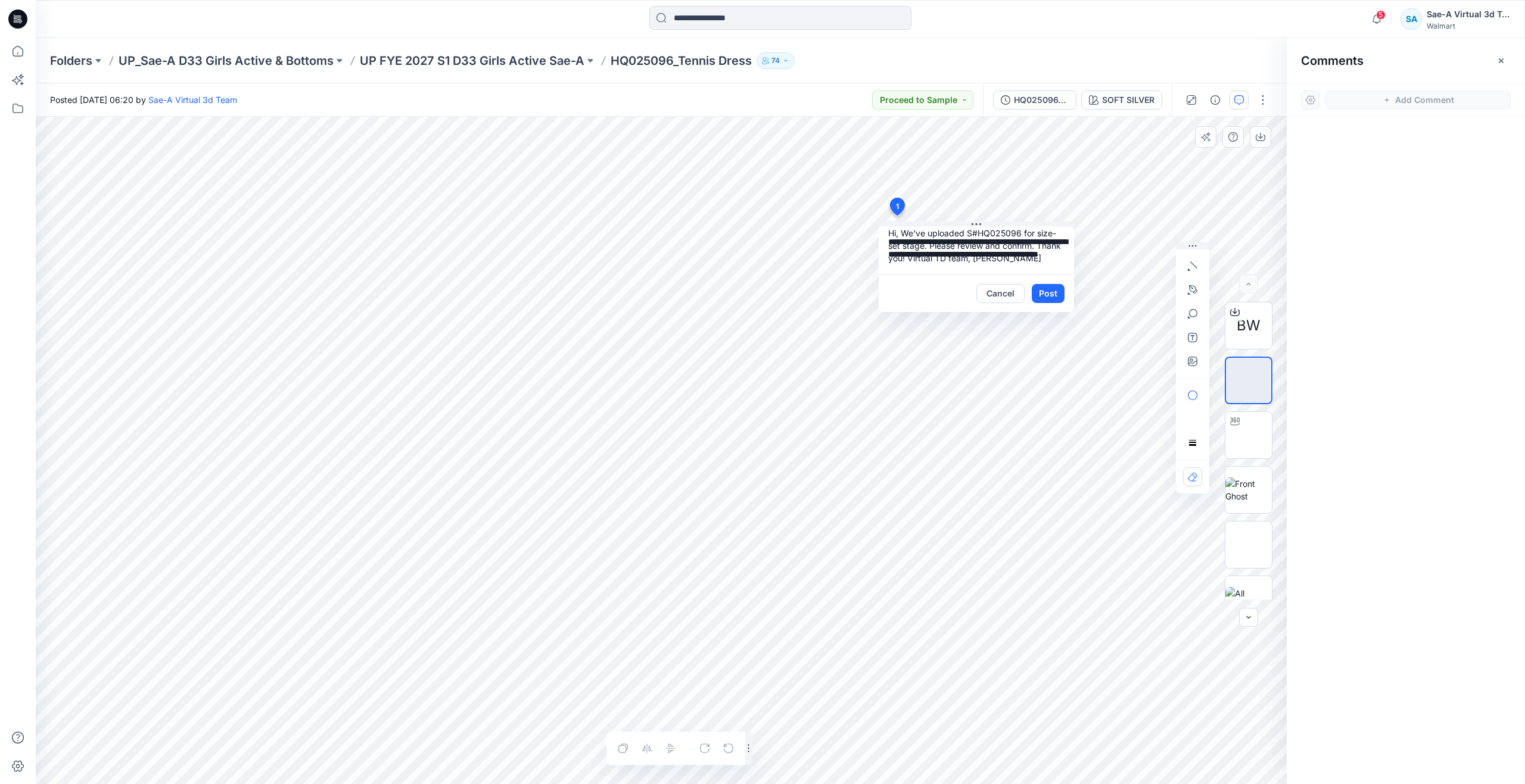
scroll to position [11, 0]
type textarea "**********"
click at [1059, 292] on button "Post" at bounding box center [1048, 293] width 32 height 19
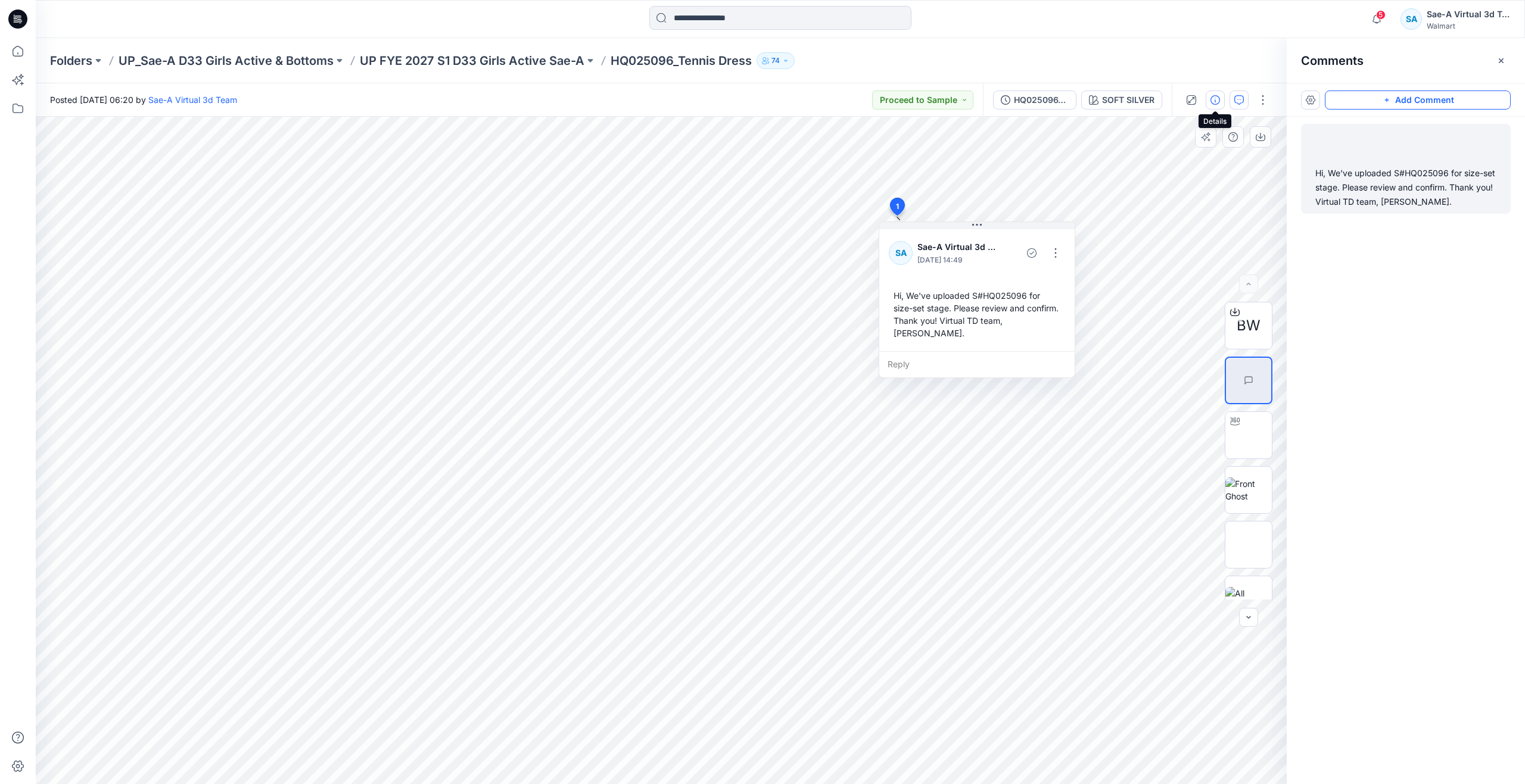
click at [1211, 105] on icon "button" at bounding box center [1216, 101] width 10 height 10
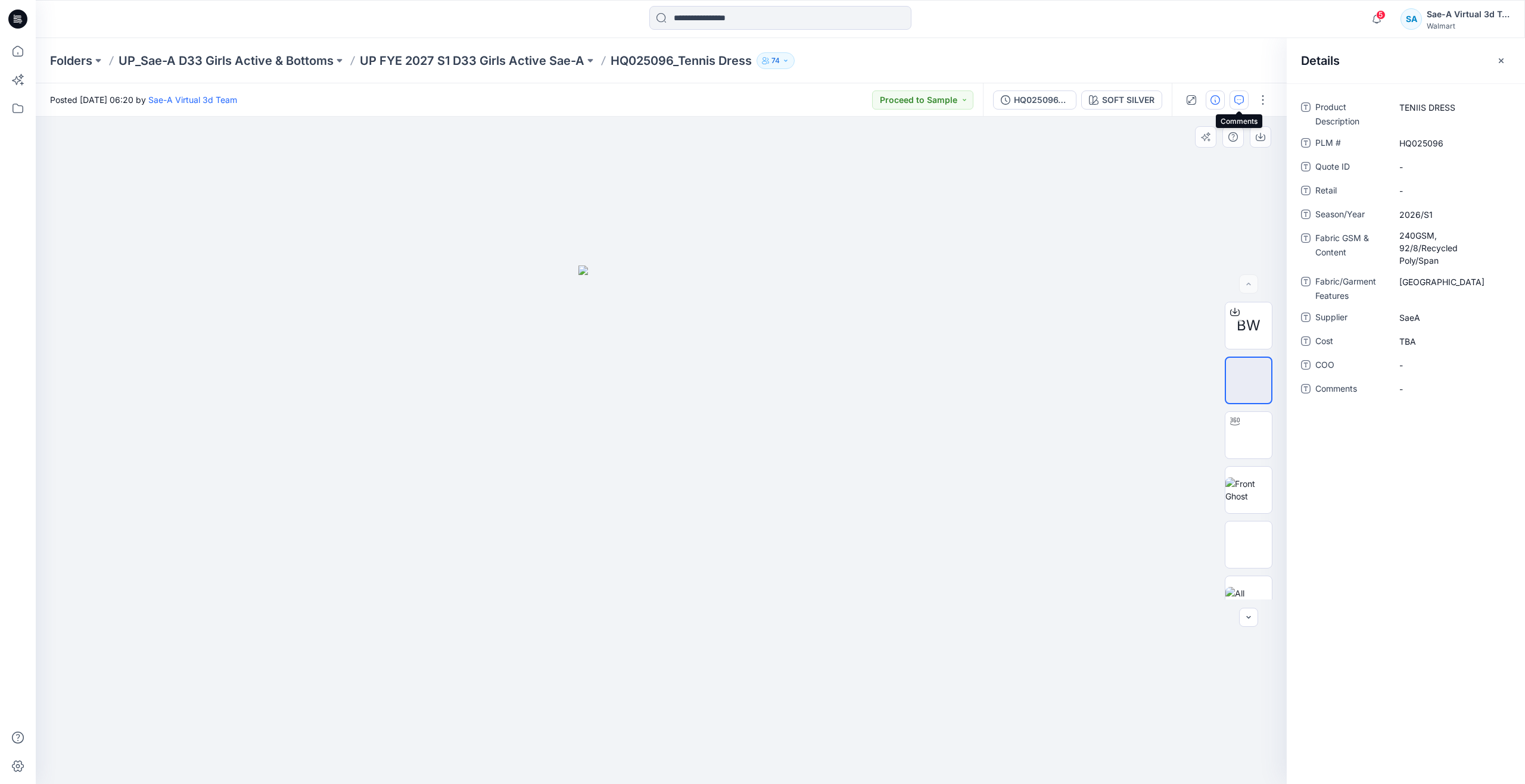
click at [1245, 101] on button "button" at bounding box center [1239, 101] width 19 height 19
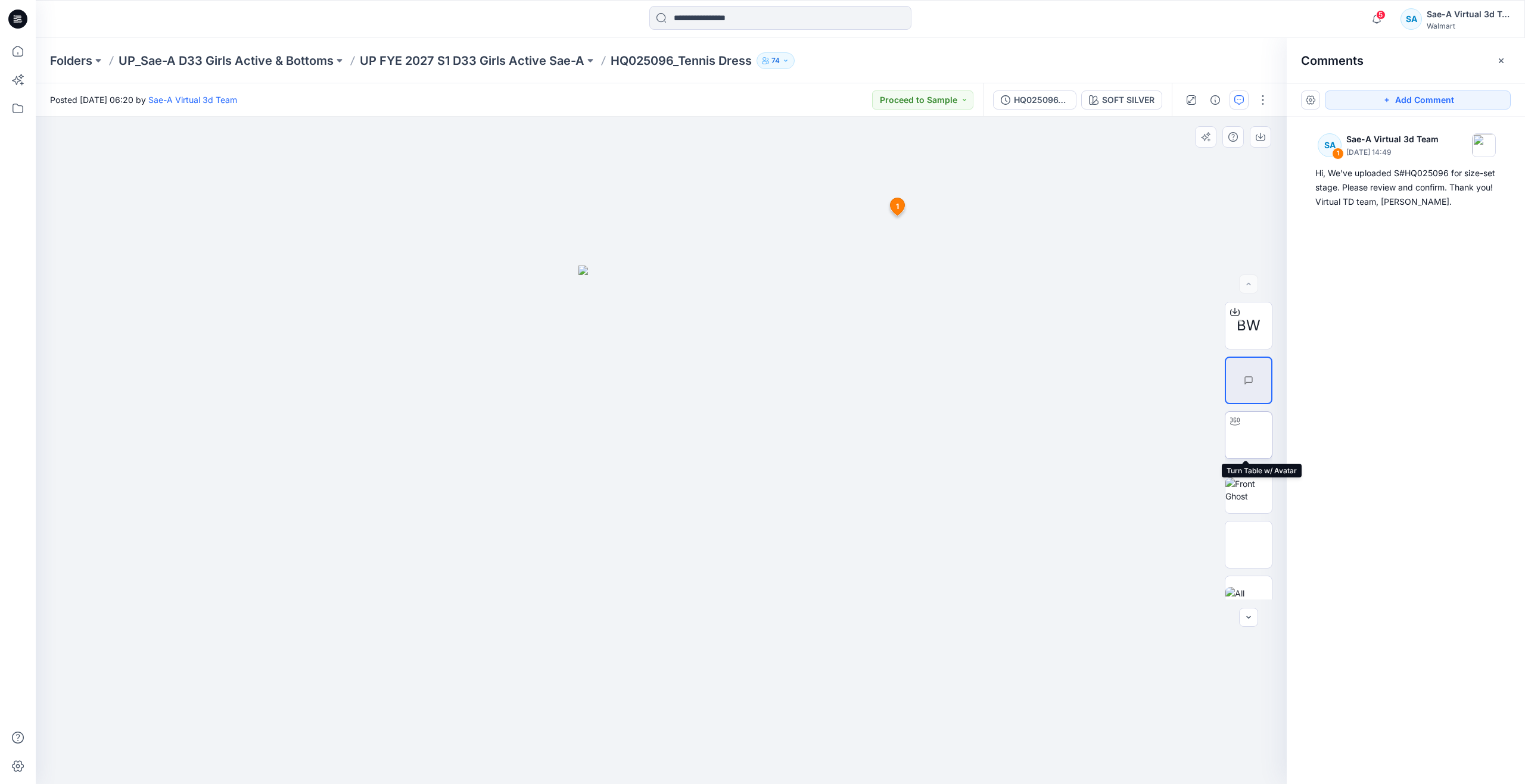
click at [1249, 435] on img at bounding box center [1249, 435] width 0 height 0
click at [1272, 380] on img at bounding box center [1272, 380] width 0 height 0
click at [1249, 435] on img at bounding box center [1249, 435] width 0 height 0
drag, startPoint x: 586, startPoint y: 752, endPoint x: 708, endPoint y: 719, distance: 126.4
click at [708, 719] on div at bounding box center [661, 450] width 1251 height 667
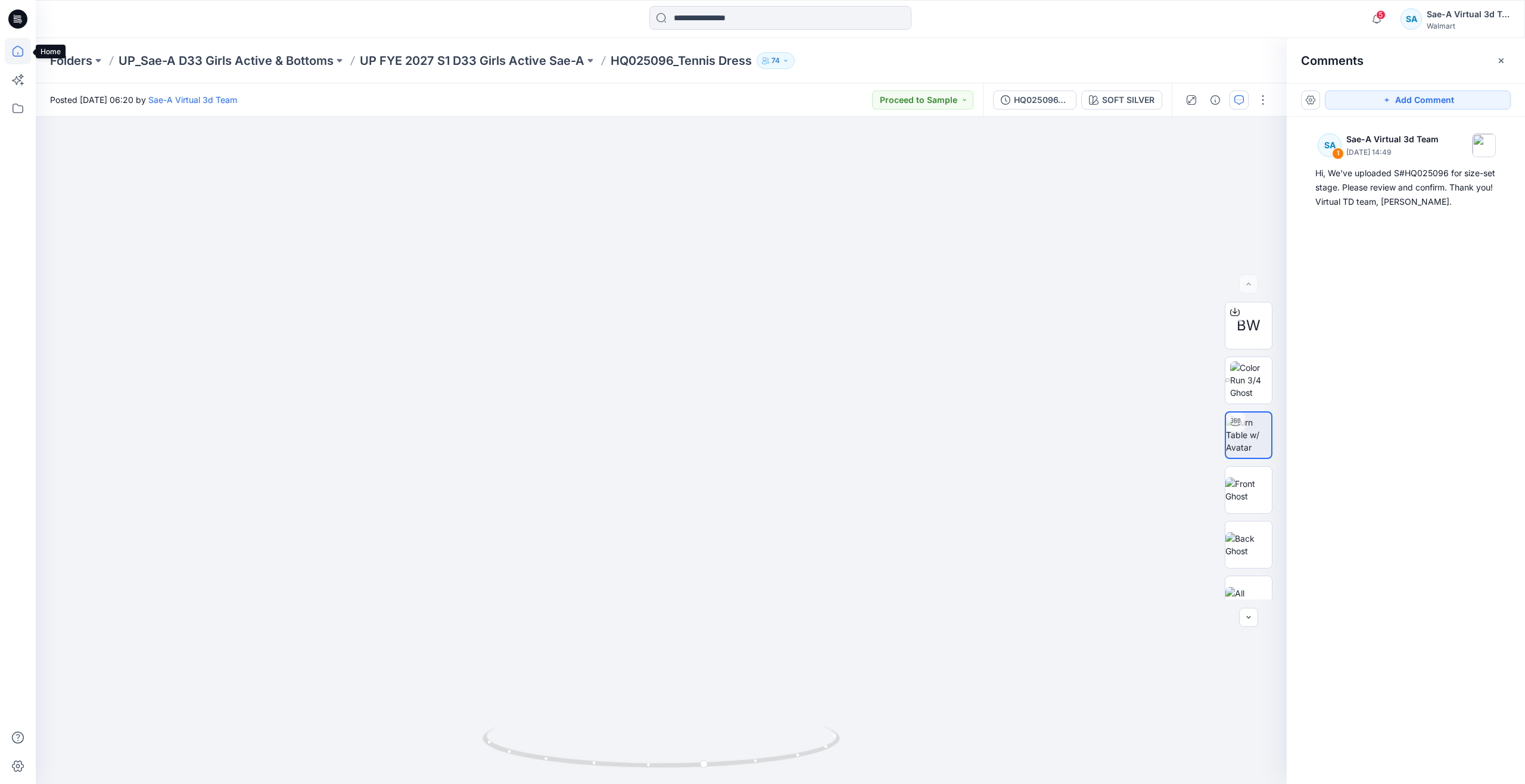
click at [16, 60] on icon at bounding box center [18, 51] width 26 height 26
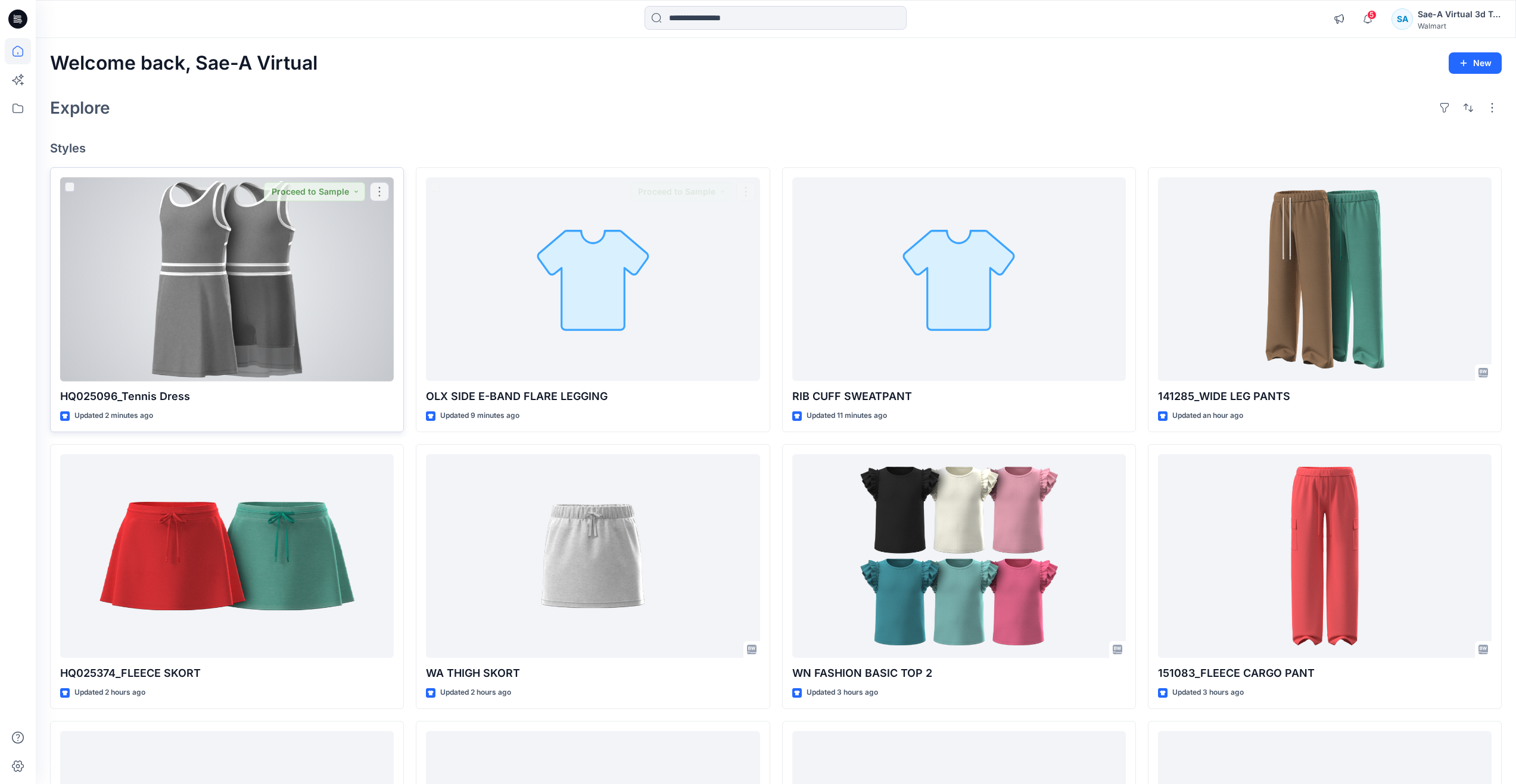
click at [324, 296] on div at bounding box center [226, 280] width 333 height 204
